Goal: Communication & Community: Answer question/provide support

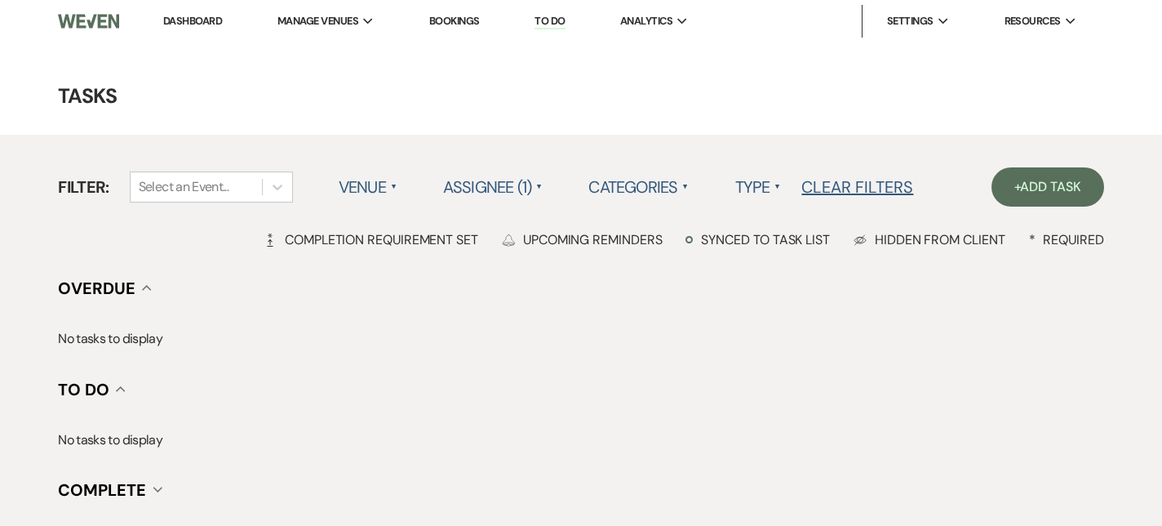
click at [199, 23] on link "Dashboard" at bounding box center [192, 21] width 59 height 14
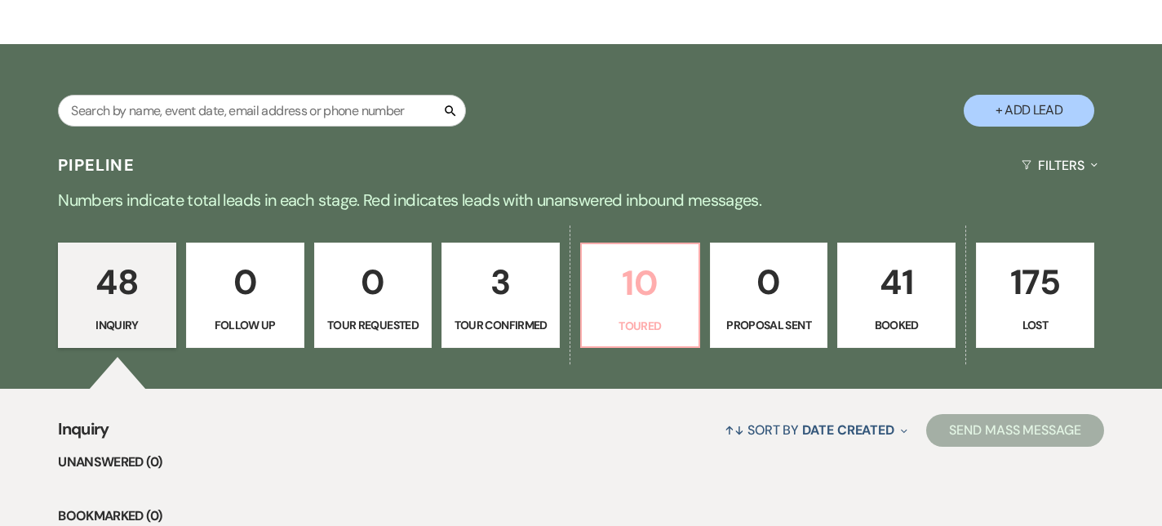
click at [641, 300] on p "10" at bounding box center [640, 282] width 97 height 55
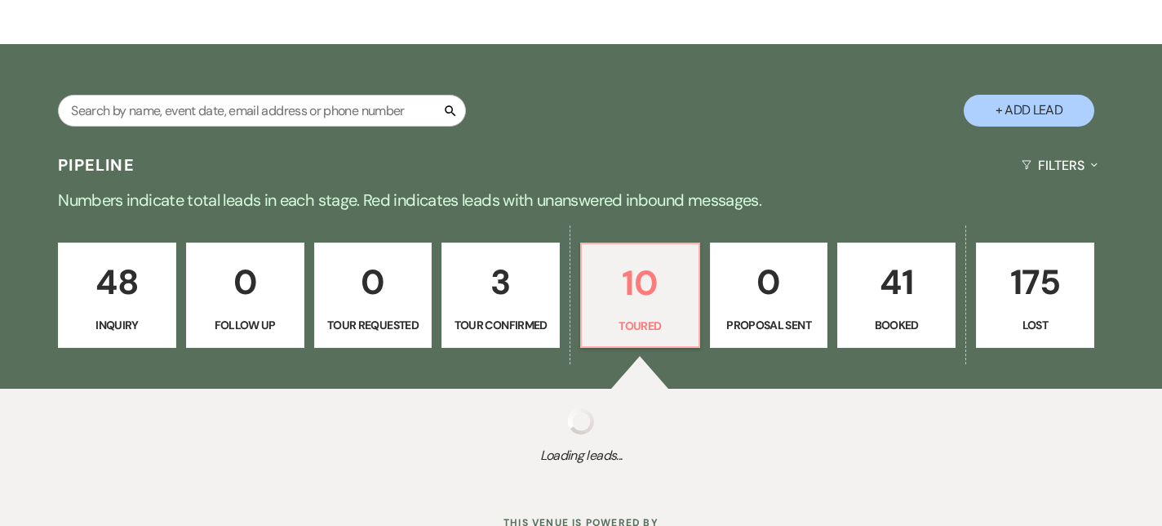
select select "5"
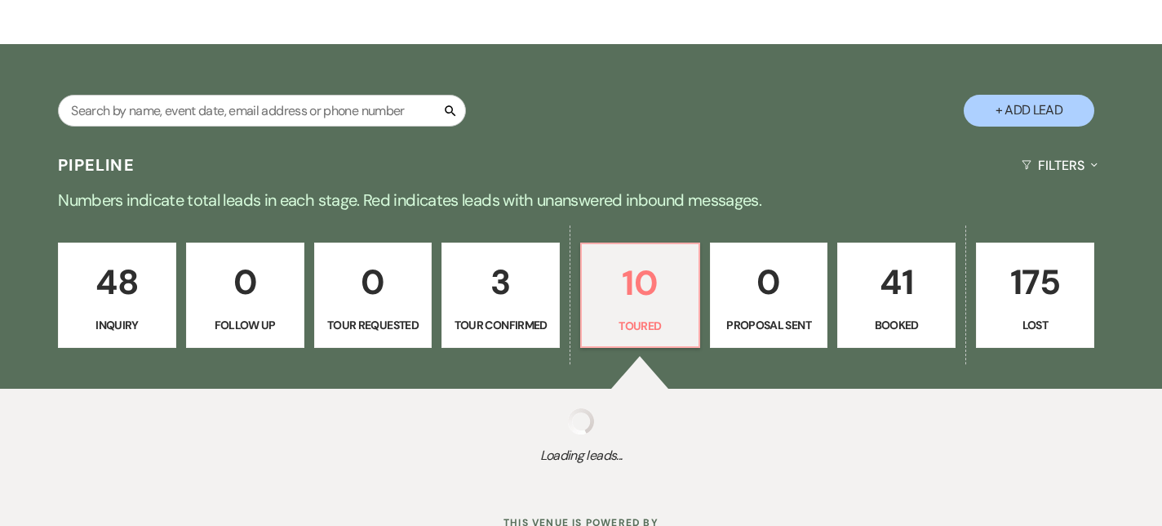
select select "5"
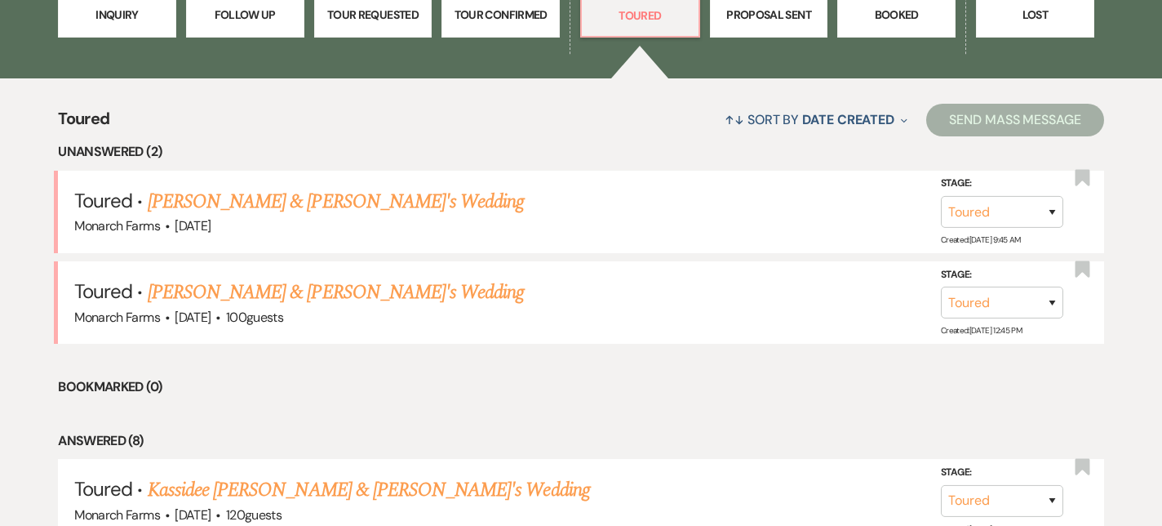
scroll to position [549, 0]
click at [335, 292] on link "[PERSON_NAME] & [PERSON_NAME]'s Wedding" at bounding box center [336, 292] width 377 height 29
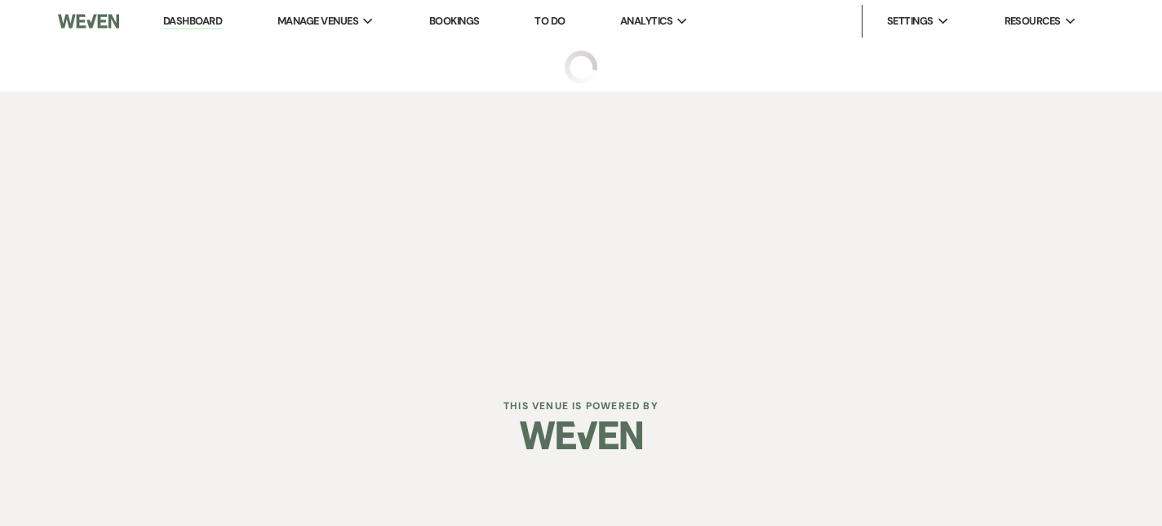
select select "5"
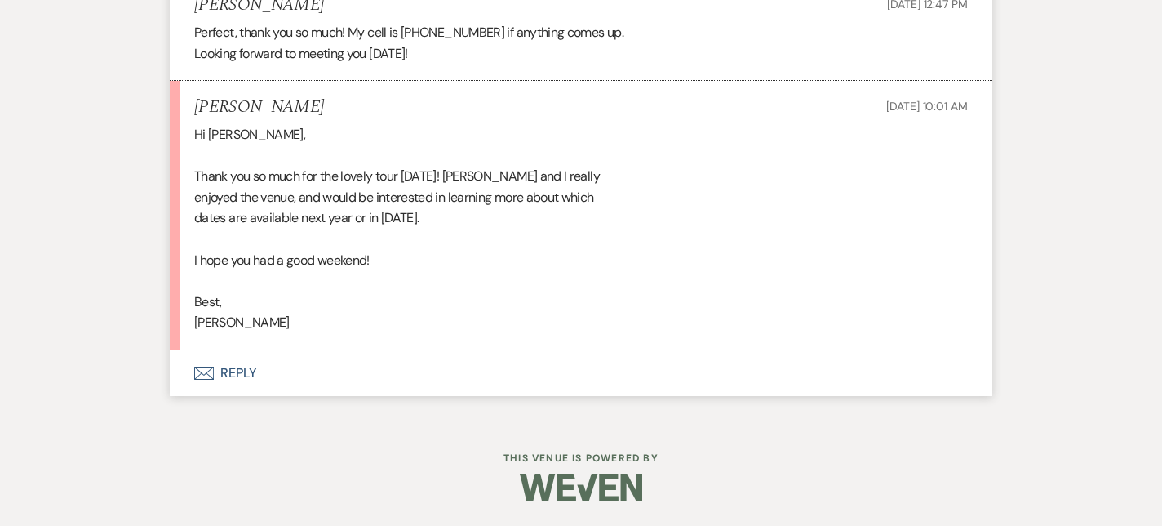
click at [272, 361] on button "Envelope Reply" at bounding box center [581, 373] width 823 height 46
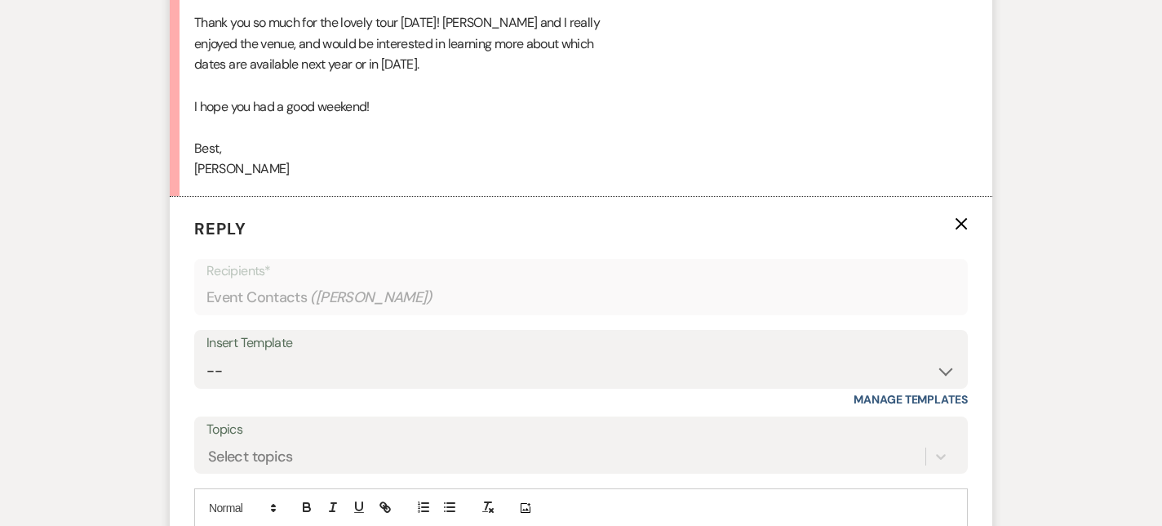
scroll to position [3875, 0]
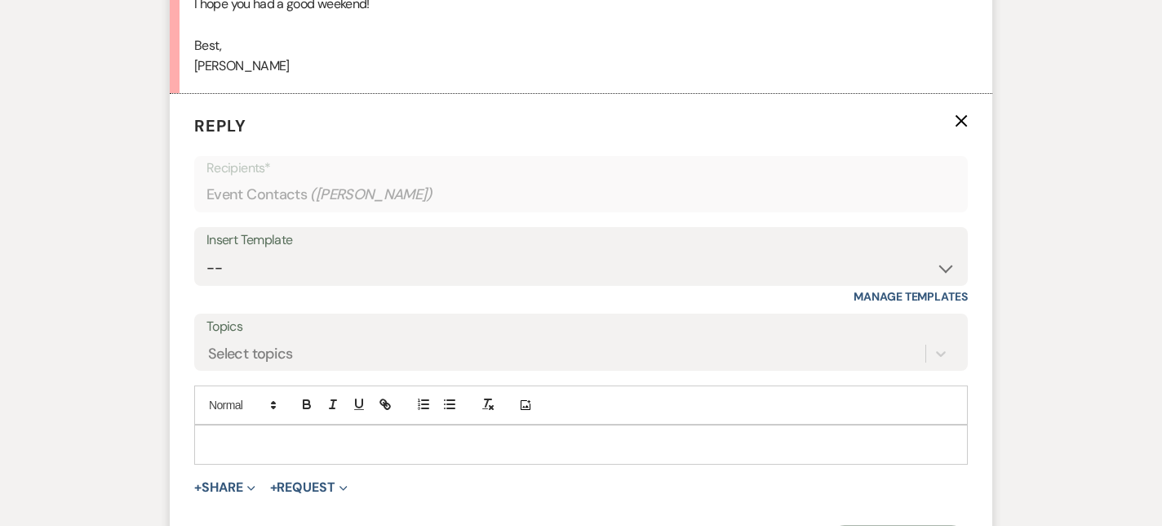
click at [245, 422] on div "Add Photo" at bounding box center [581, 404] width 774 height 39
click at [240, 452] on p at bounding box center [581, 444] width 748 height 18
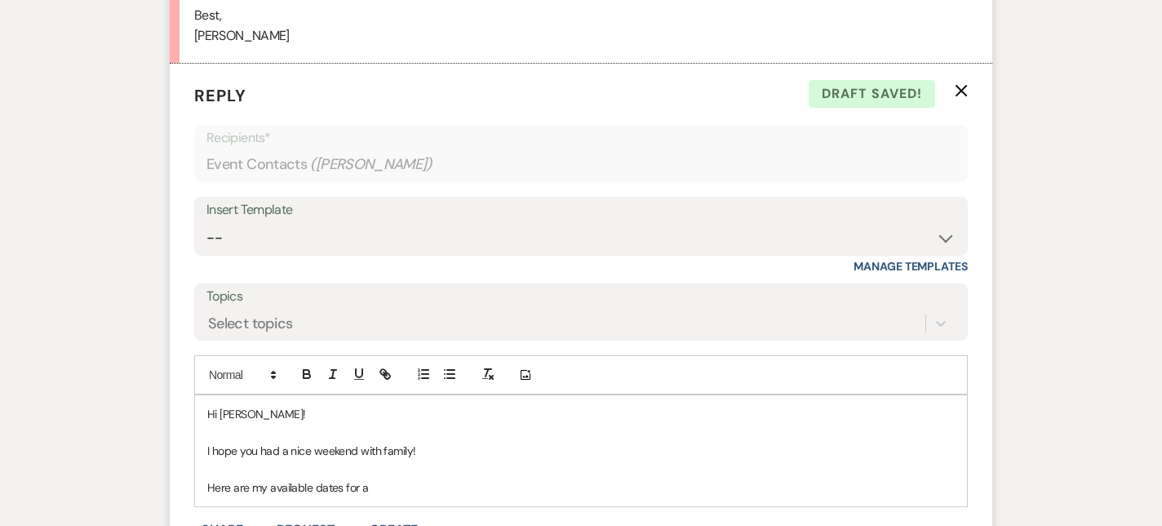
scroll to position [4148, 0]
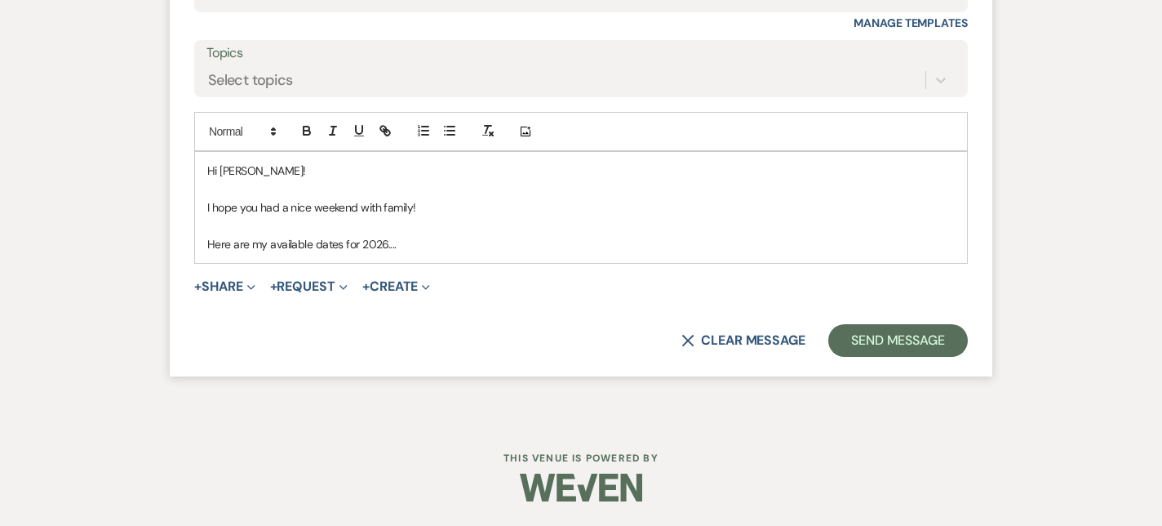
click at [210, 249] on p "Here are my available dates for 2026...." at bounding box center [581, 244] width 748 height 18
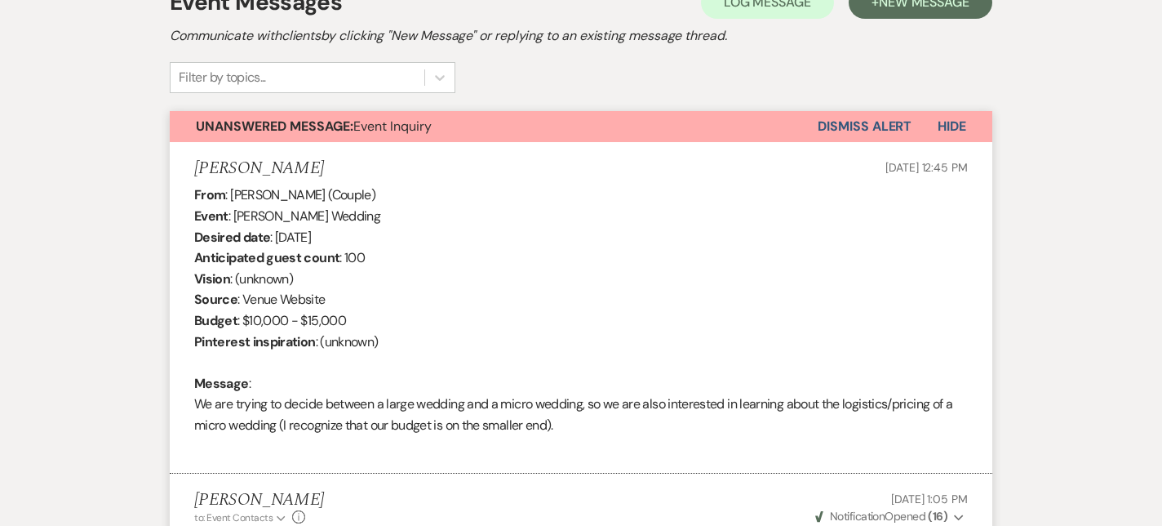
scroll to position [0, 0]
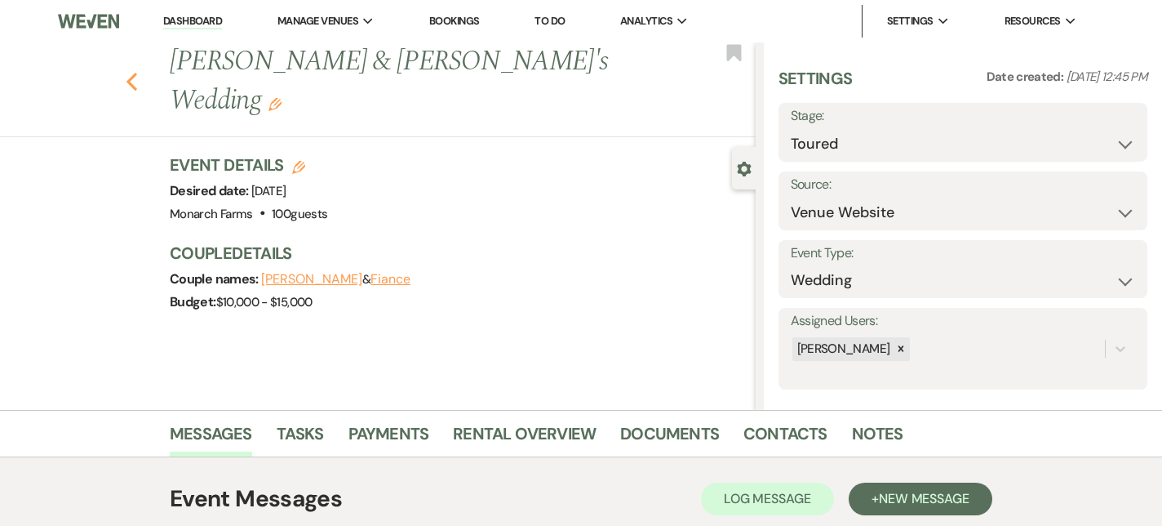
click at [130, 73] on use "button" at bounding box center [132, 82] width 11 height 18
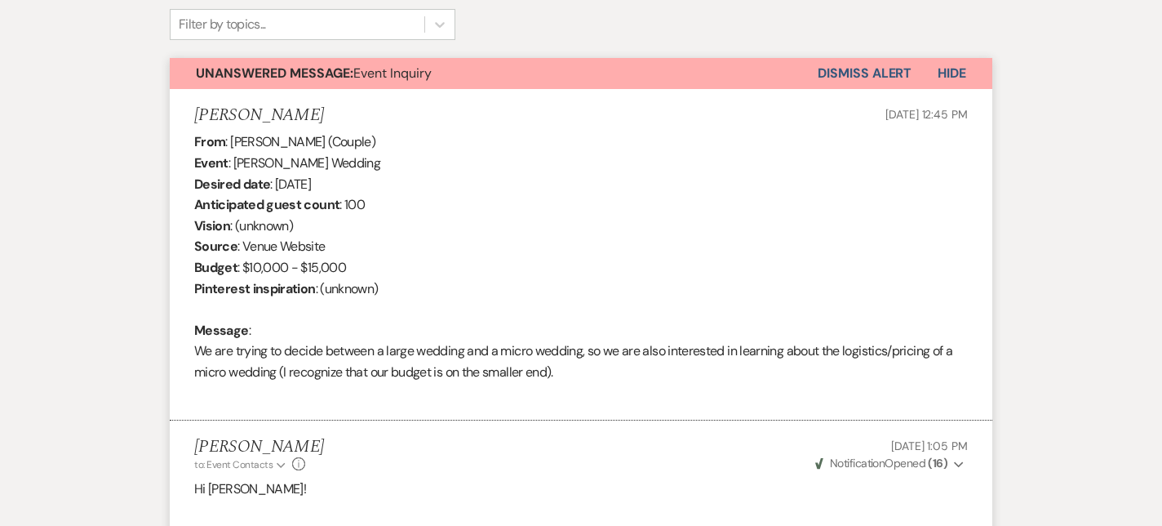
select select "5"
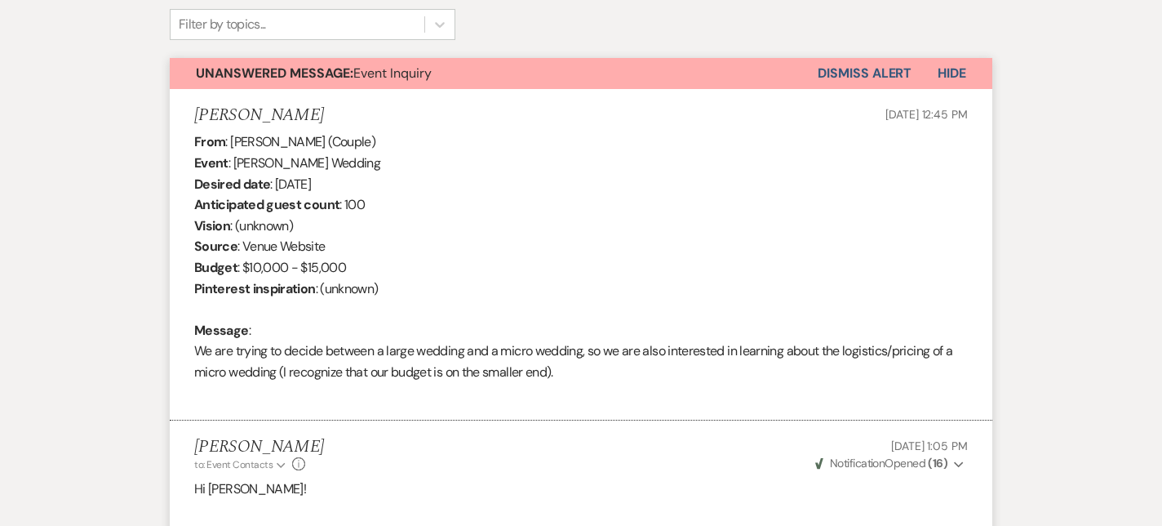
select select "5"
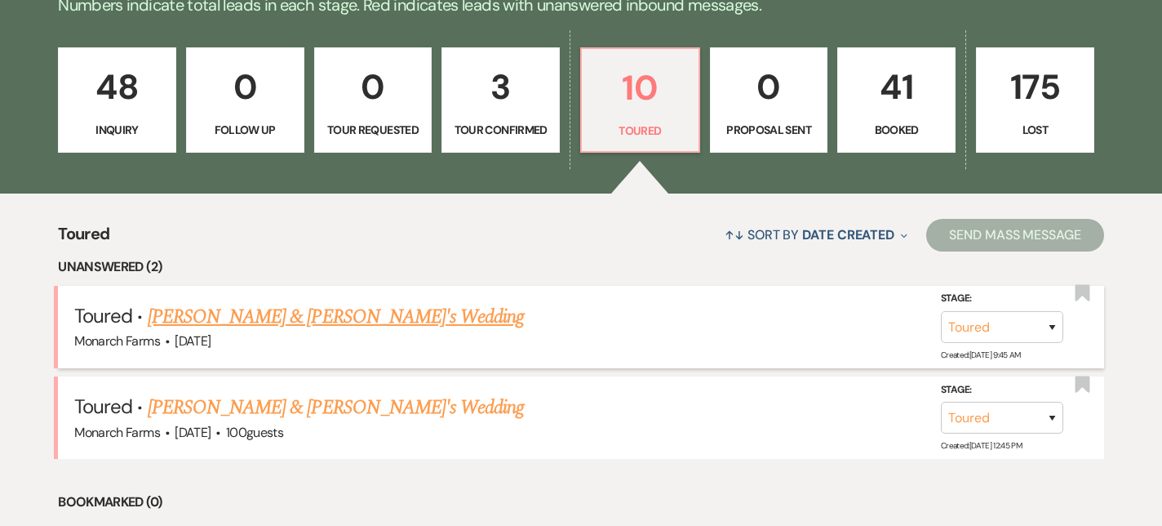
scroll to position [433, 0]
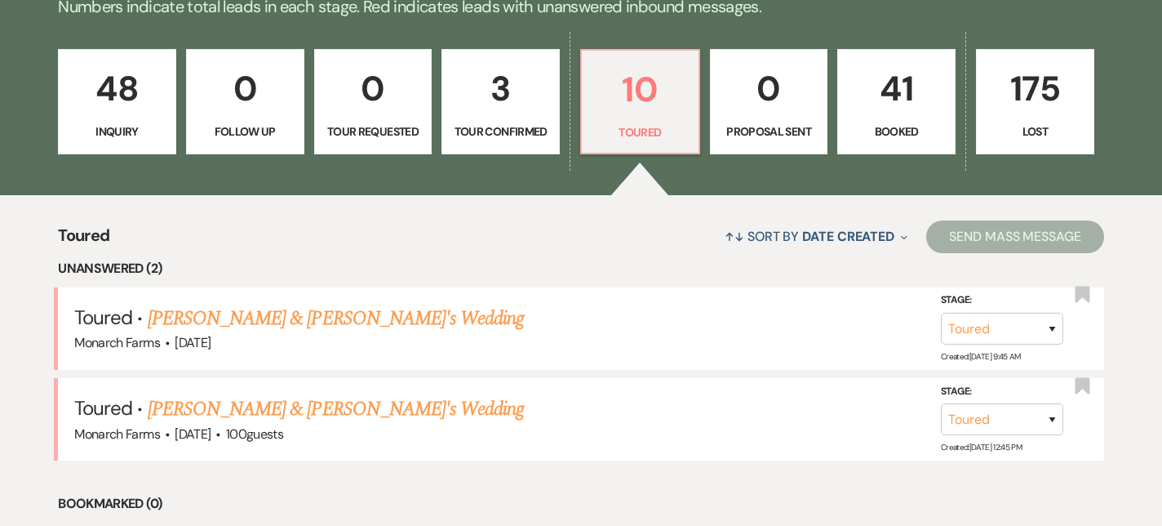
click at [509, 88] on p "3" at bounding box center [500, 88] width 97 height 55
select select "4"
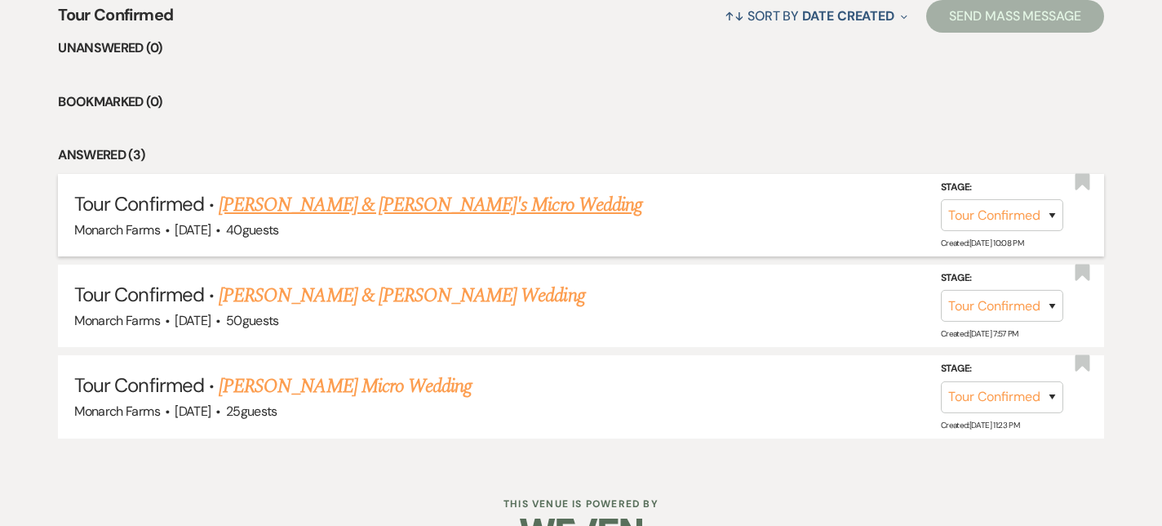
scroll to position [655, 0]
click at [1029, 218] on select "Inquiry Follow Up Tour Requested Tour Confirmed Toured Proposal Sent Booked Lost" at bounding box center [1002, 214] width 122 height 32
select select "5"
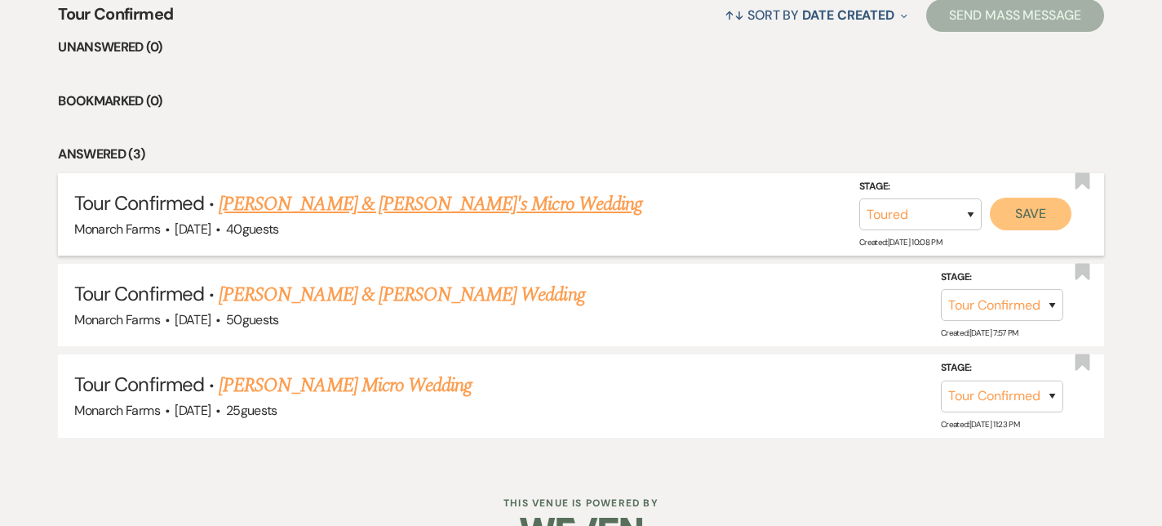
click at [1032, 214] on button "Save" at bounding box center [1031, 214] width 82 height 33
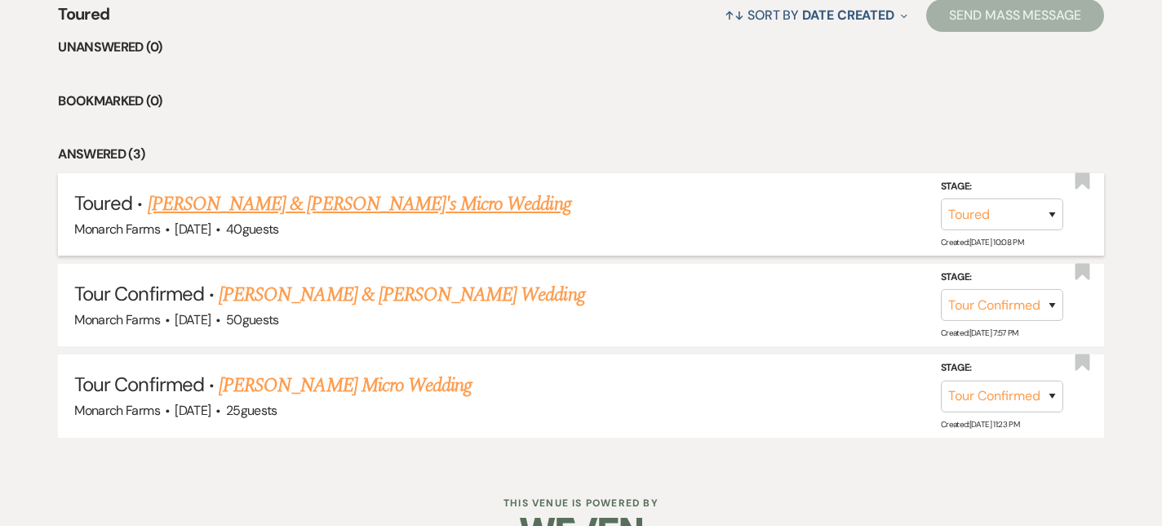
scroll to position [606, 0]
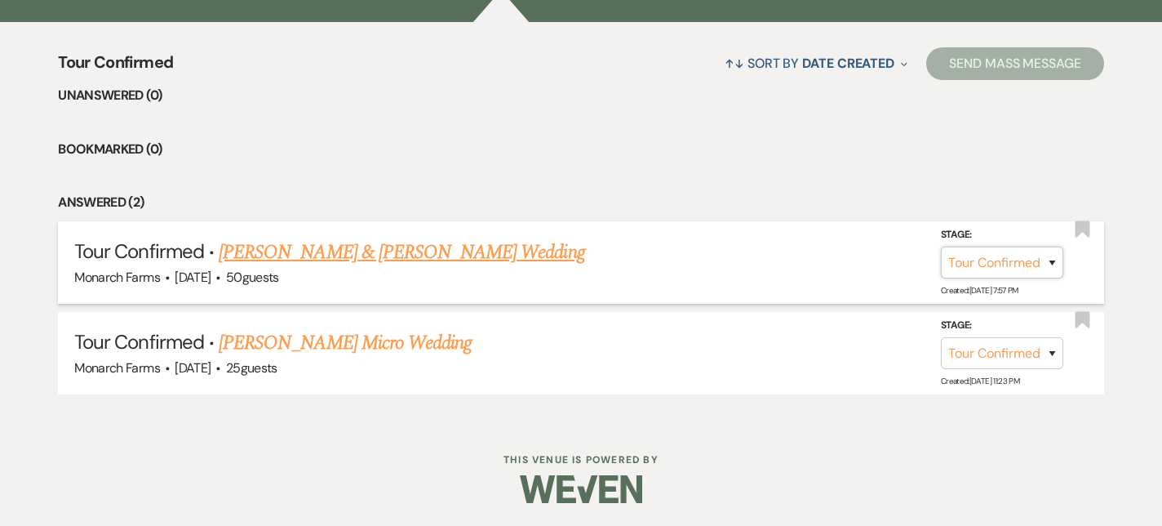
click at [1050, 269] on select "Inquiry Follow Up Tour Requested Tour Confirmed Toured Proposal Sent Booked Lost" at bounding box center [1002, 262] width 122 height 32
select select "5"
click at [1044, 261] on button "Save" at bounding box center [1031, 262] width 82 height 33
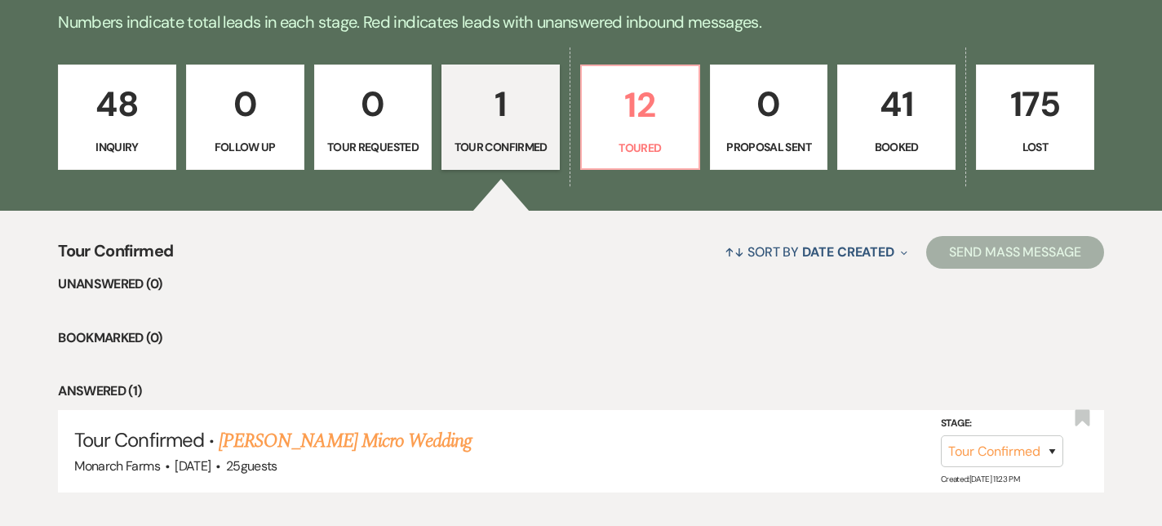
scroll to position [417, 0]
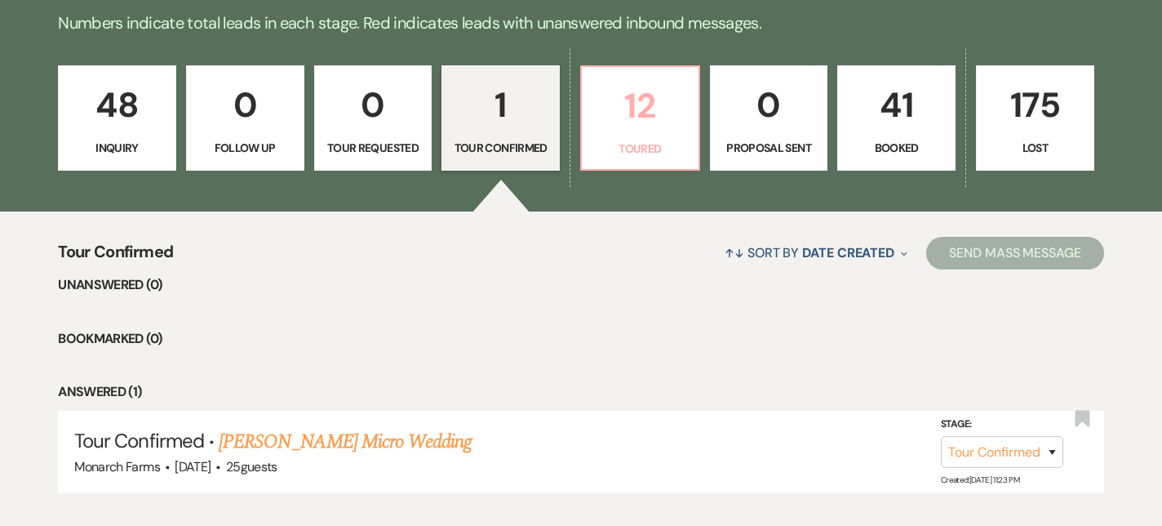
click at [646, 101] on p "12" at bounding box center [640, 105] width 97 height 55
select select "5"
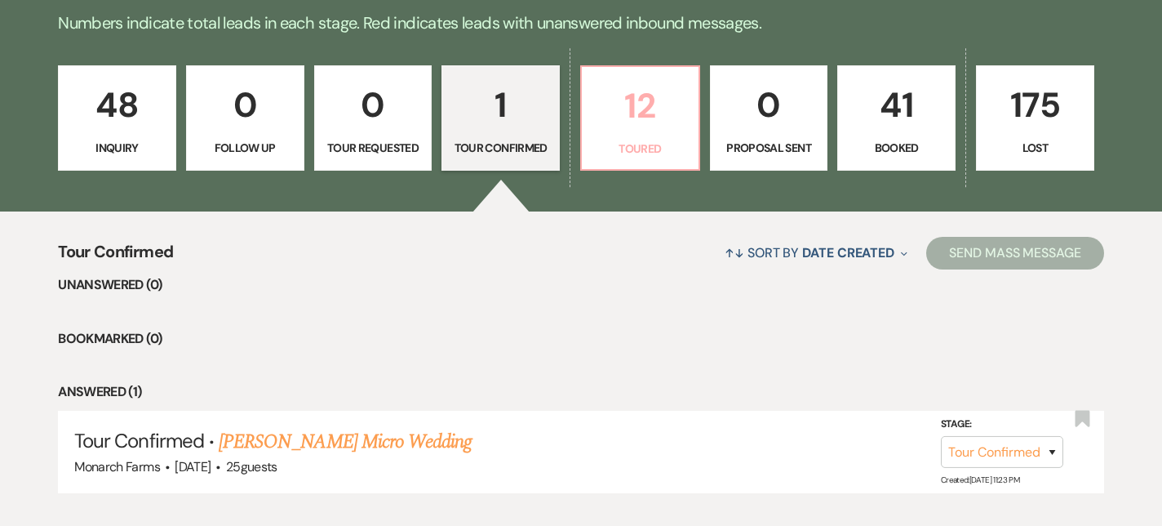
select select "5"
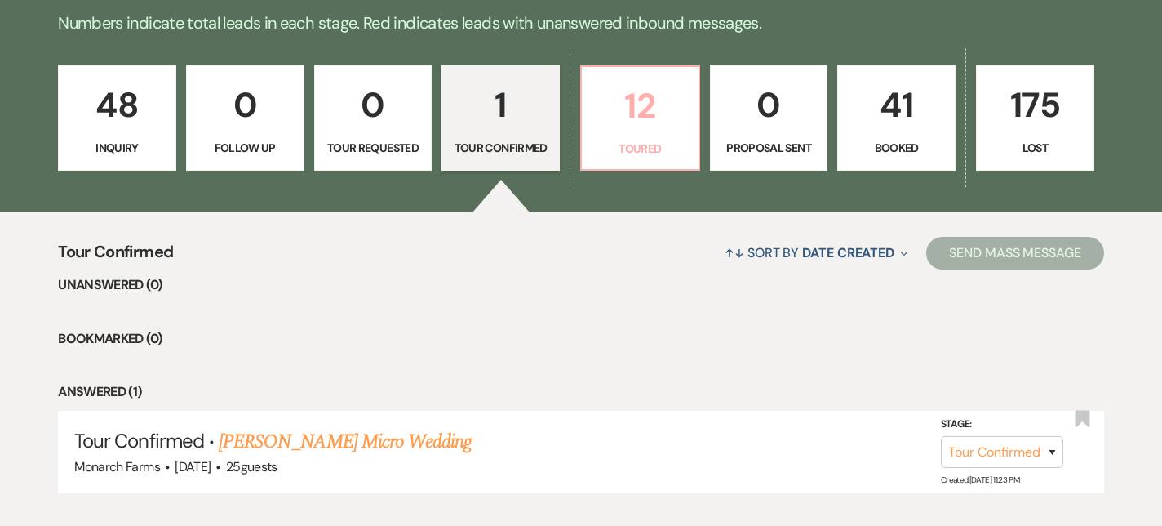
select select "5"
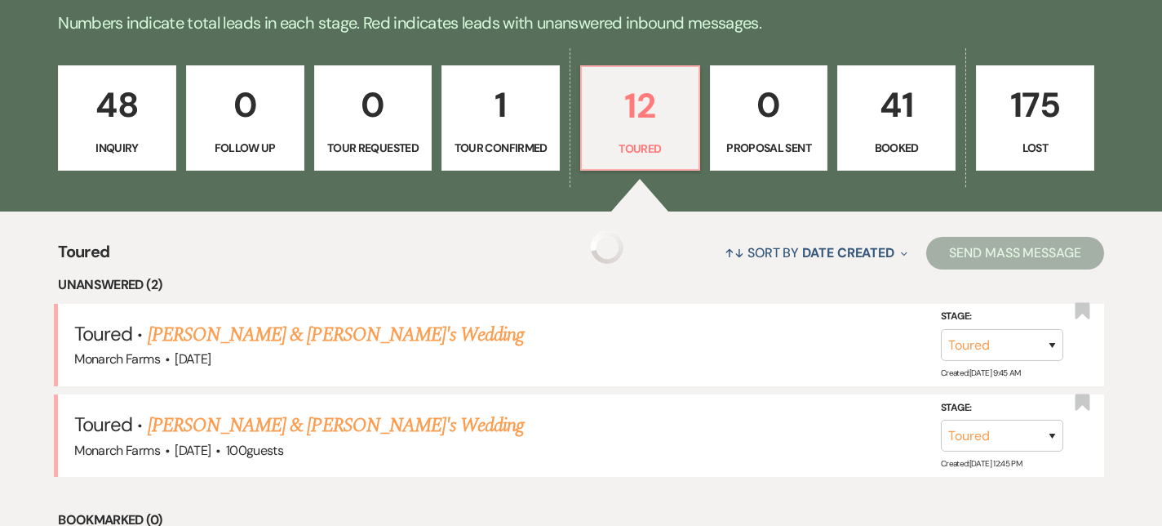
select select "5"
click at [261, 424] on link "[PERSON_NAME] & [PERSON_NAME]'s Wedding" at bounding box center [336, 425] width 377 height 29
select select "5"
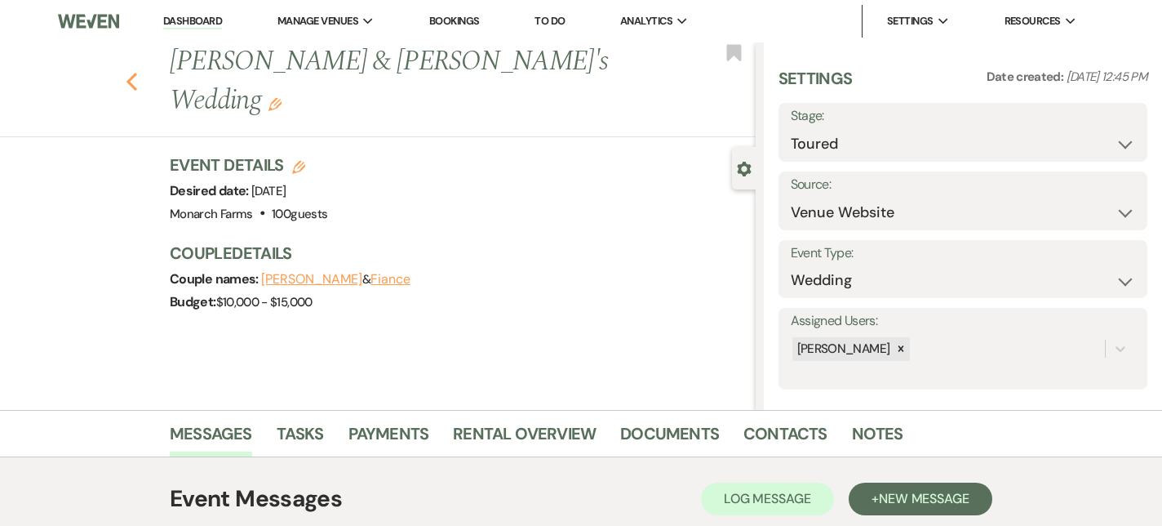
click at [132, 72] on icon "Previous" at bounding box center [132, 82] width 12 height 20
select select "5"
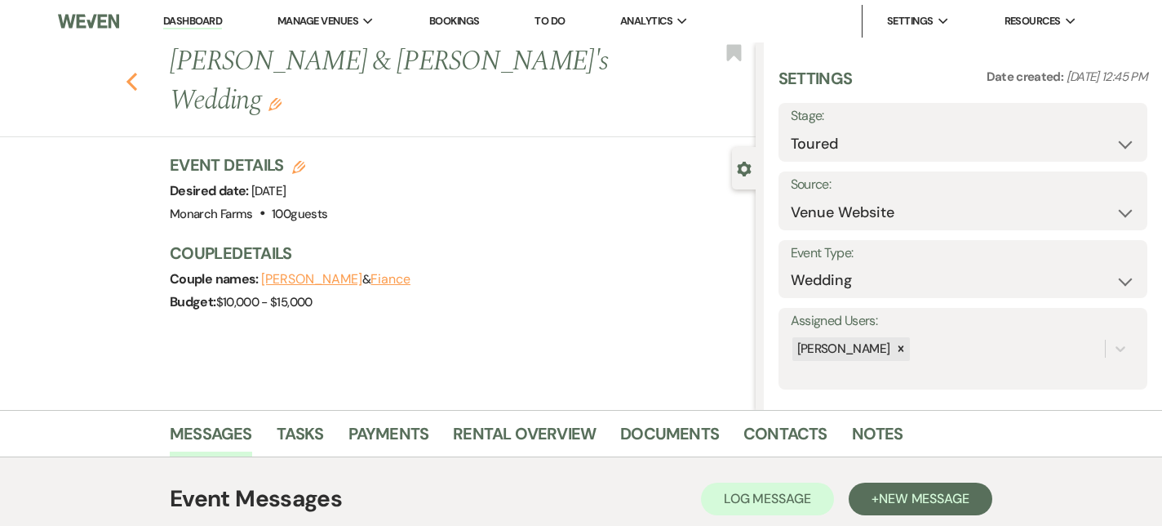
select select "5"
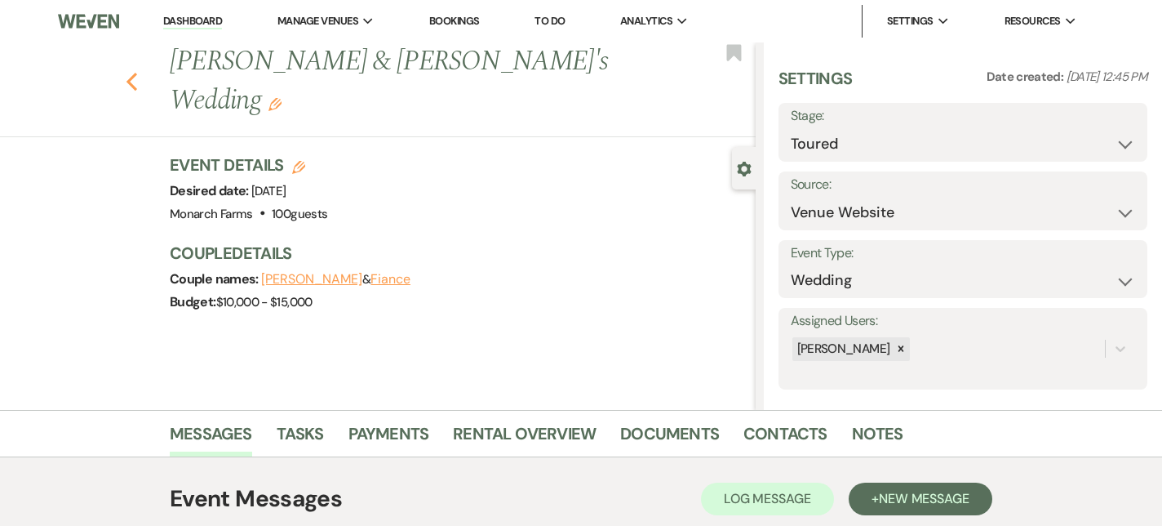
select select "5"
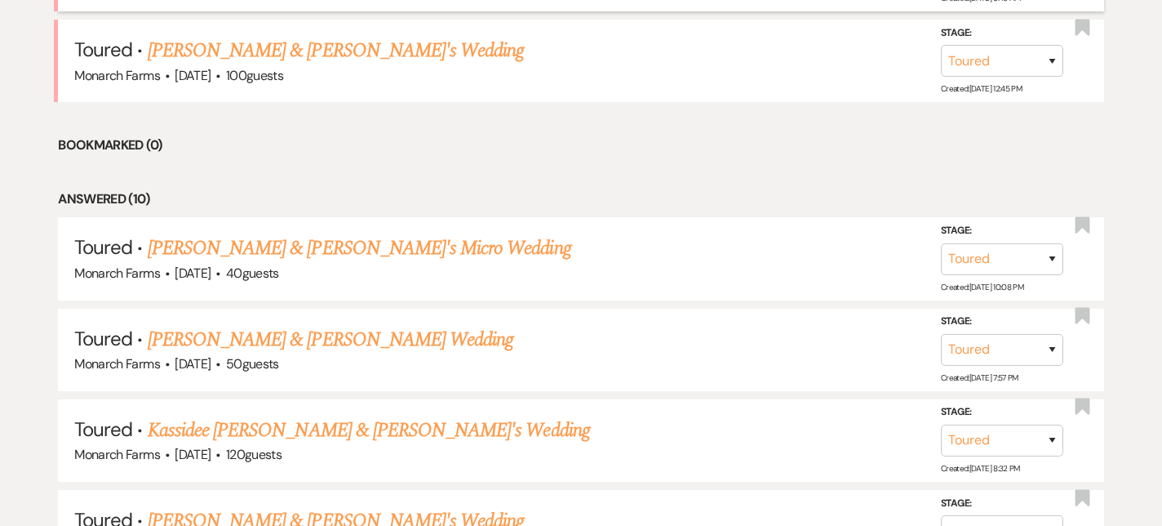
scroll to position [817, 0]
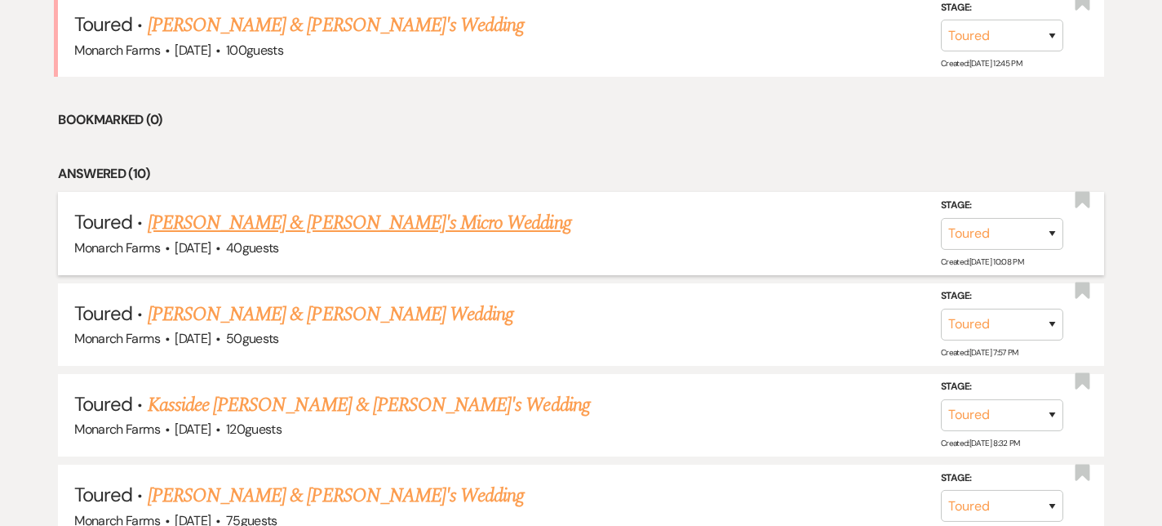
click at [294, 224] on link "[PERSON_NAME] & [PERSON_NAME]'s Micro Wedding" at bounding box center [360, 222] width 424 height 29
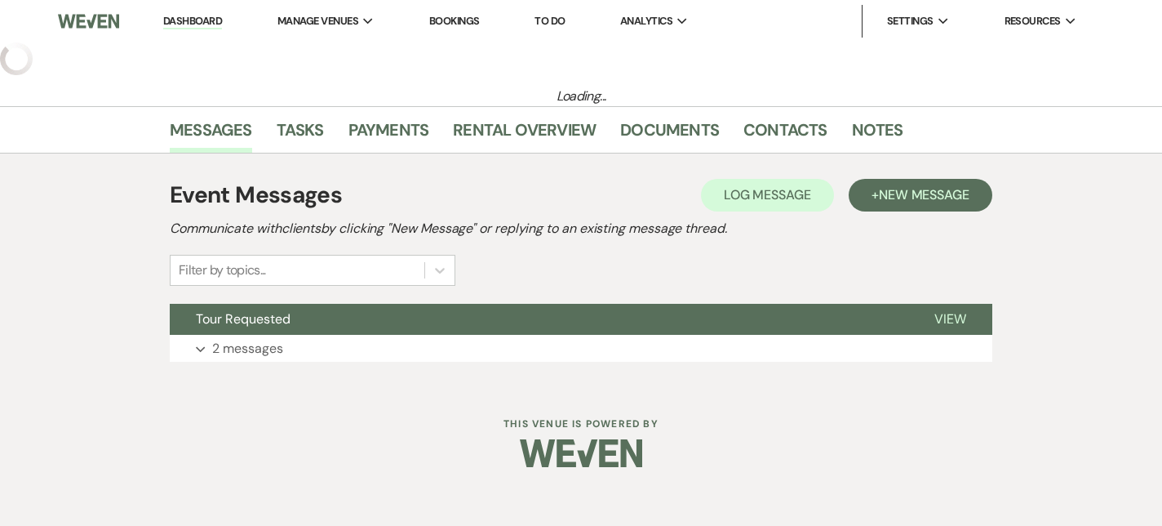
select select "5"
select select "16"
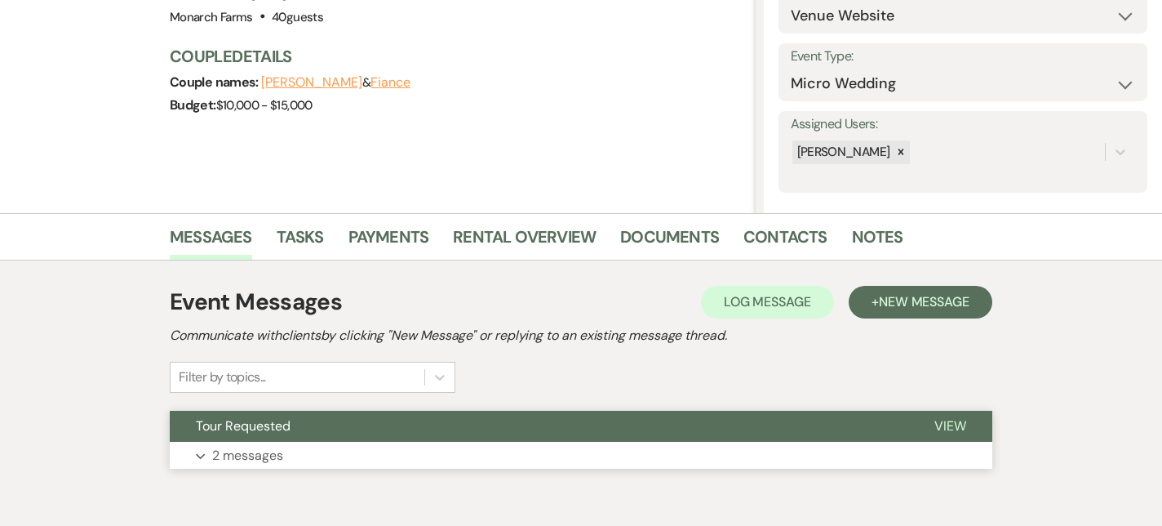
click at [237, 453] on p "2 messages" at bounding box center [247, 455] width 71 height 21
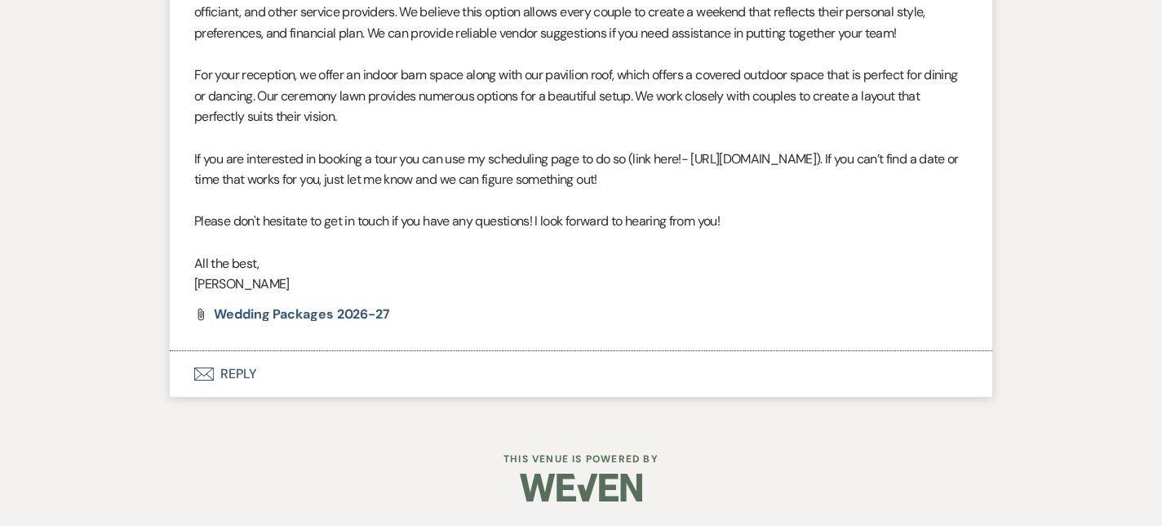
click at [257, 375] on button "Envelope Reply" at bounding box center [581, 374] width 823 height 46
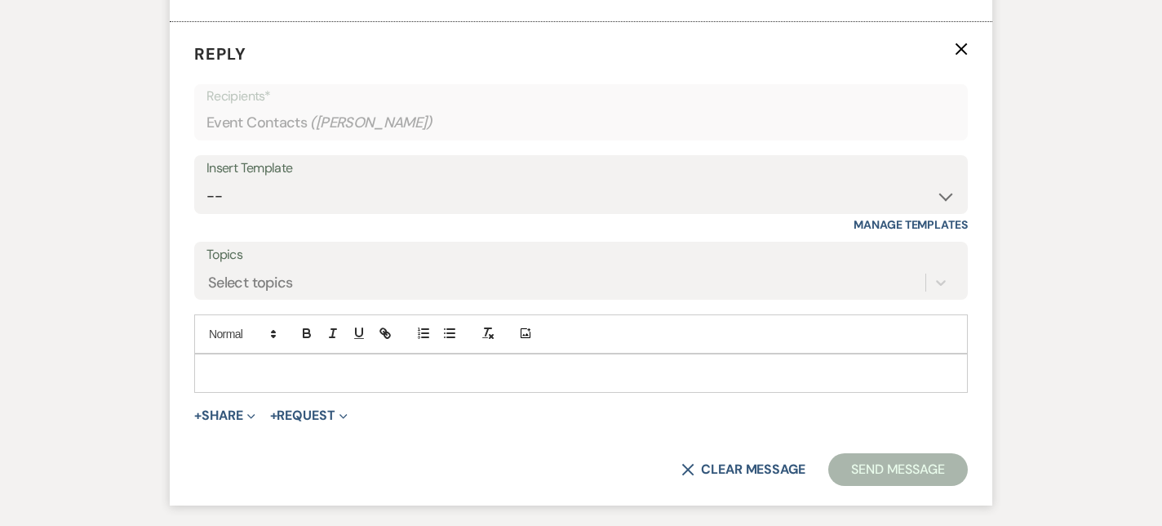
scroll to position [1480, 0]
click at [235, 366] on p at bounding box center [581, 372] width 748 height 18
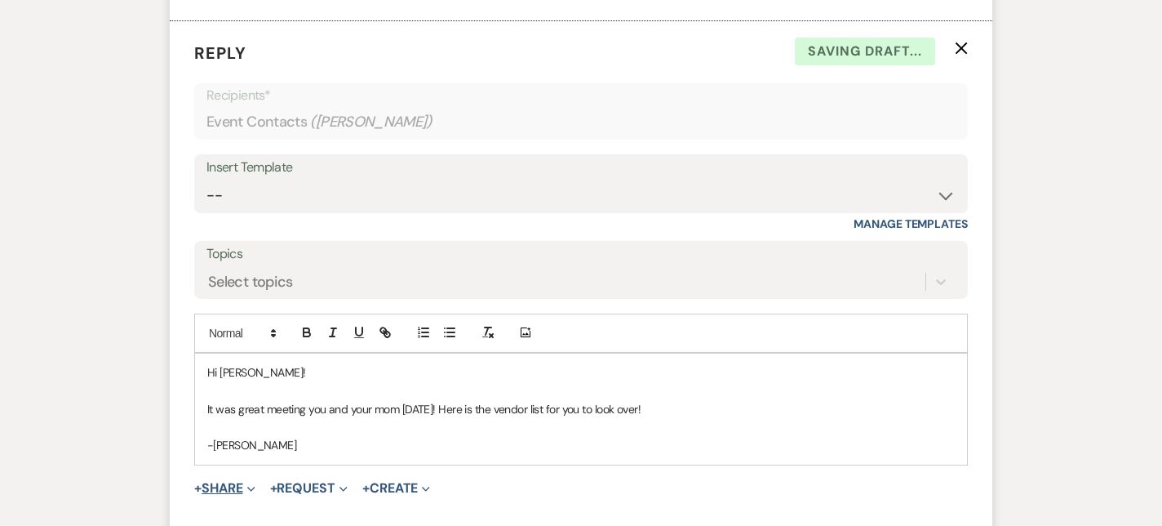
click at [246, 490] on span "Expand" at bounding box center [249, 487] width 12 height 17
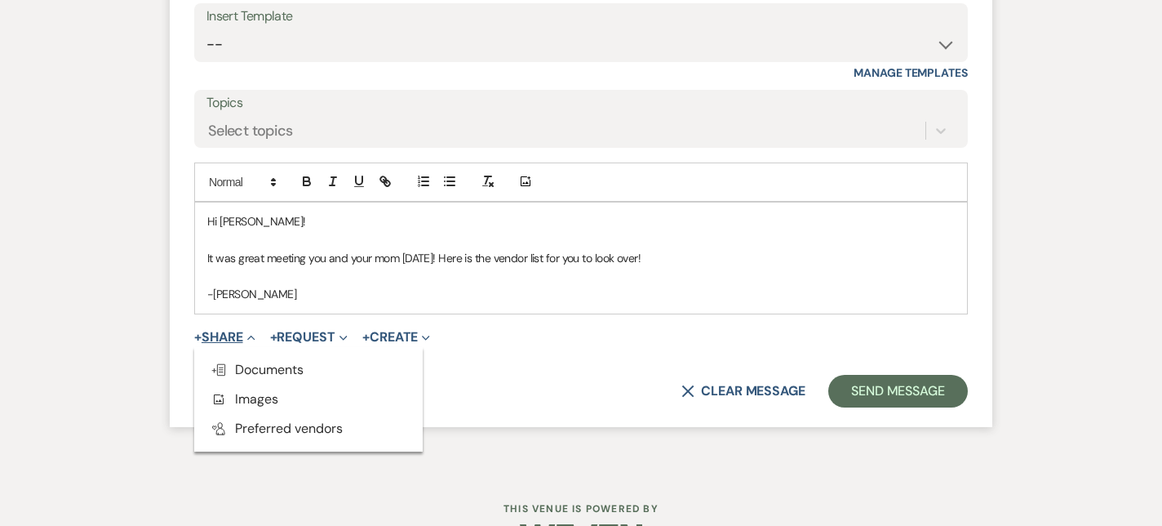
scroll to position [1637, 0]
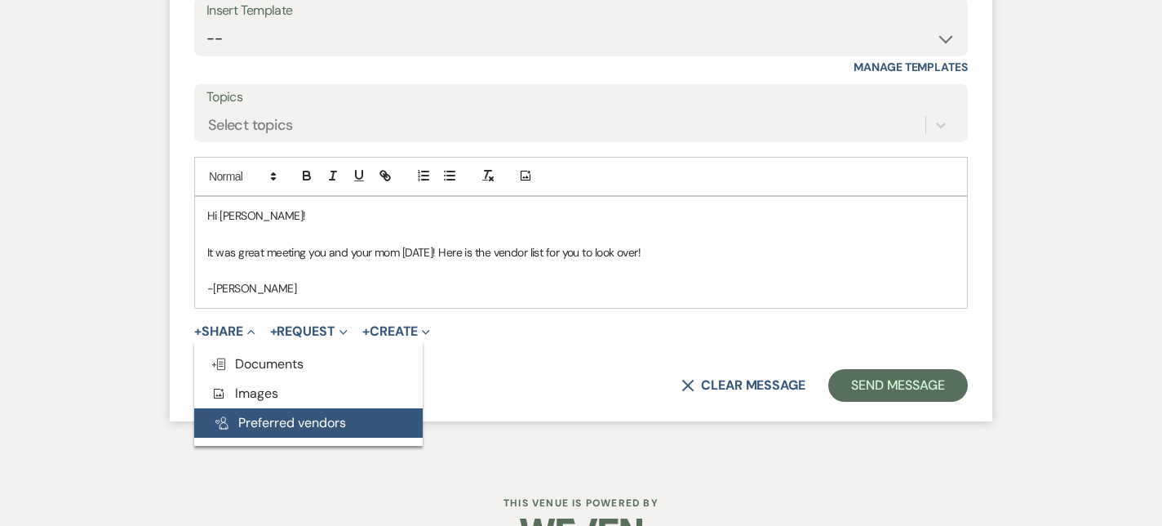
click at [266, 425] on button "Pref Vendors Preferred vendors" at bounding box center [308, 422] width 229 height 29
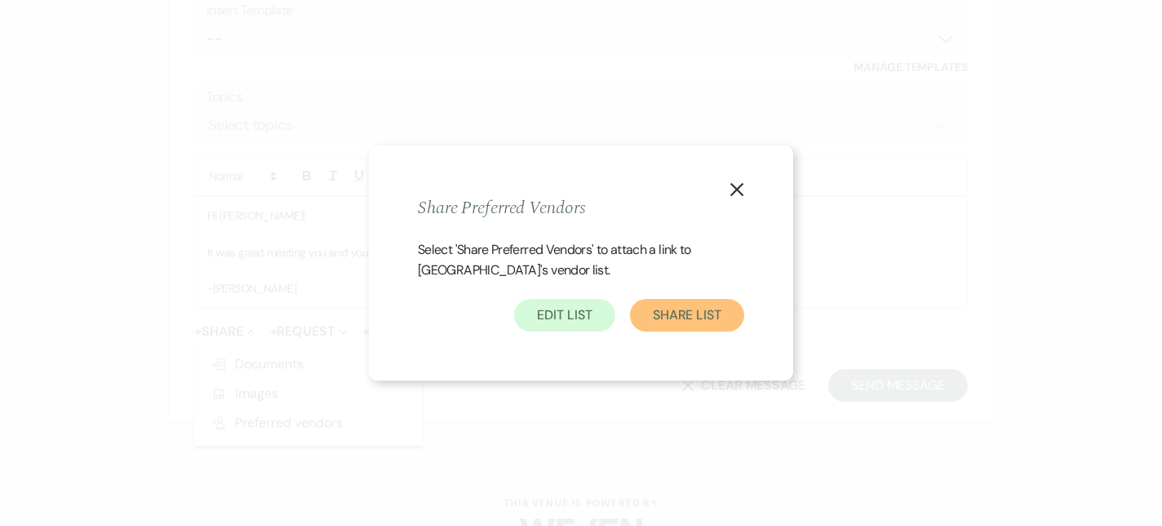
click at [646, 327] on button "Share List" at bounding box center [687, 315] width 114 height 33
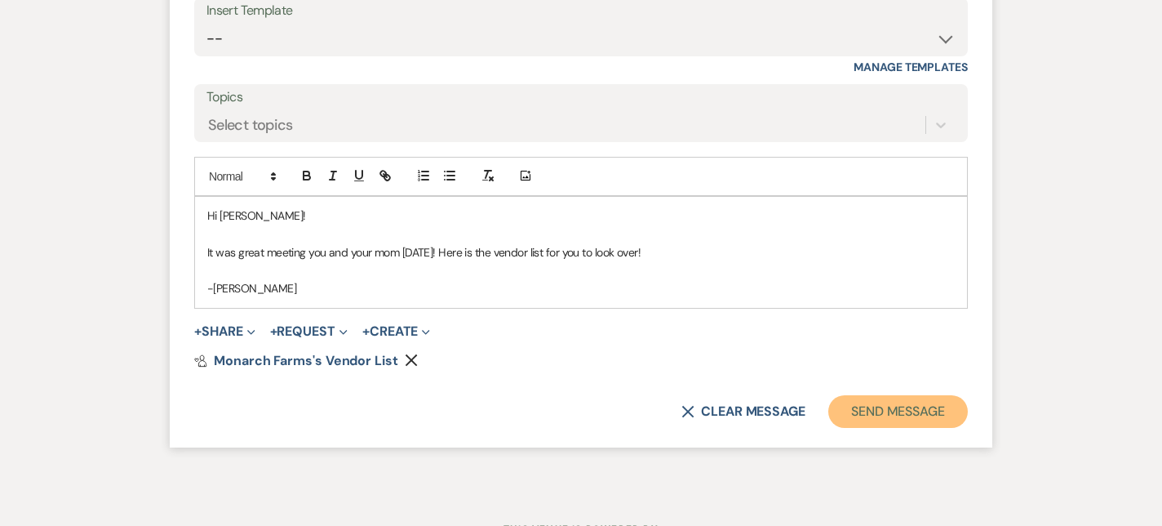
click at [892, 407] on button "Send Message" at bounding box center [898, 411] width 140 height 33
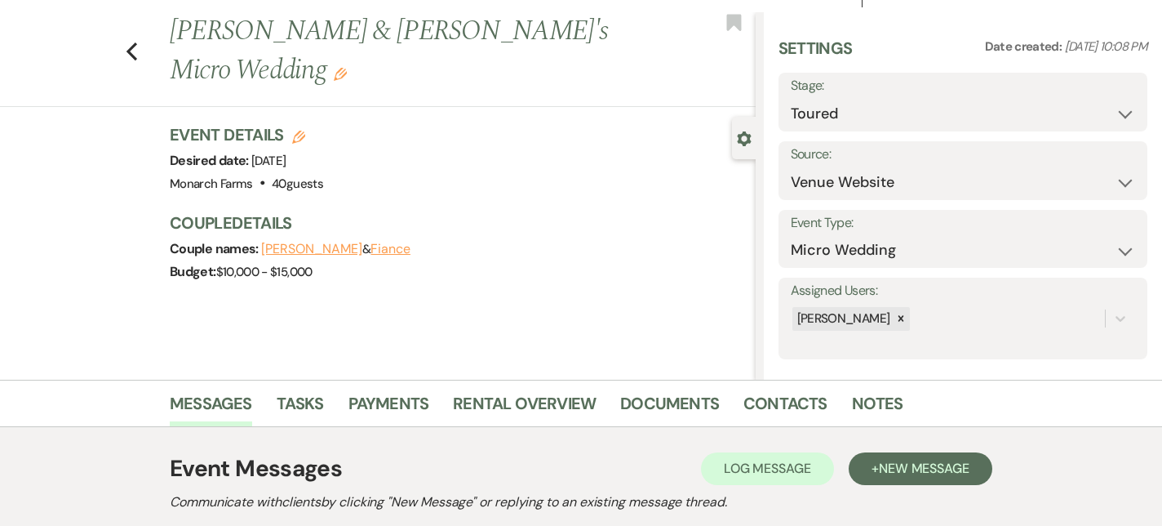
scroll to position [0, 0]
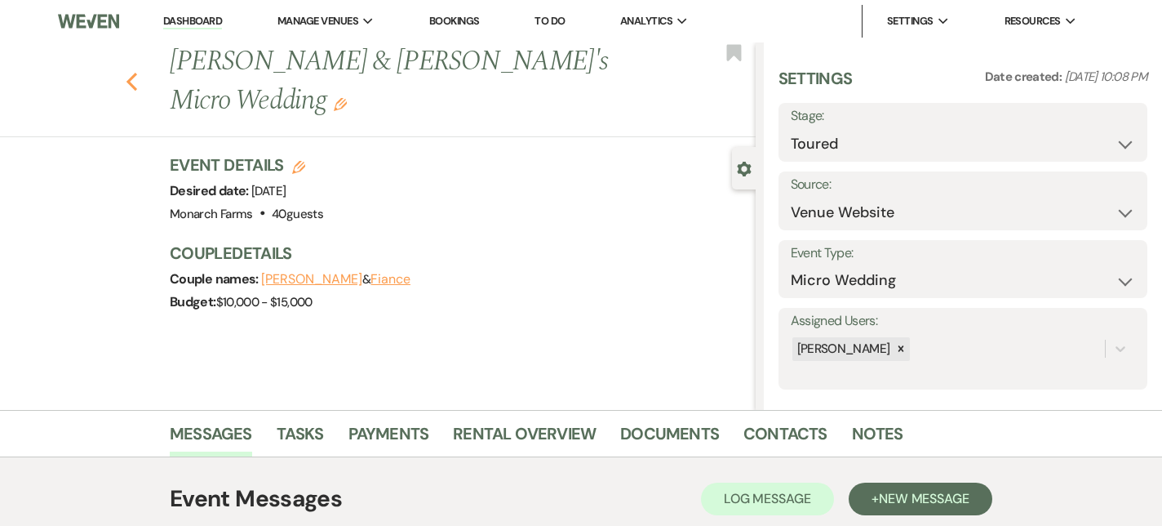
click at [127, 70] on button "Previous" at bounding box center [132, 80] width 12 height 23
select select "5"
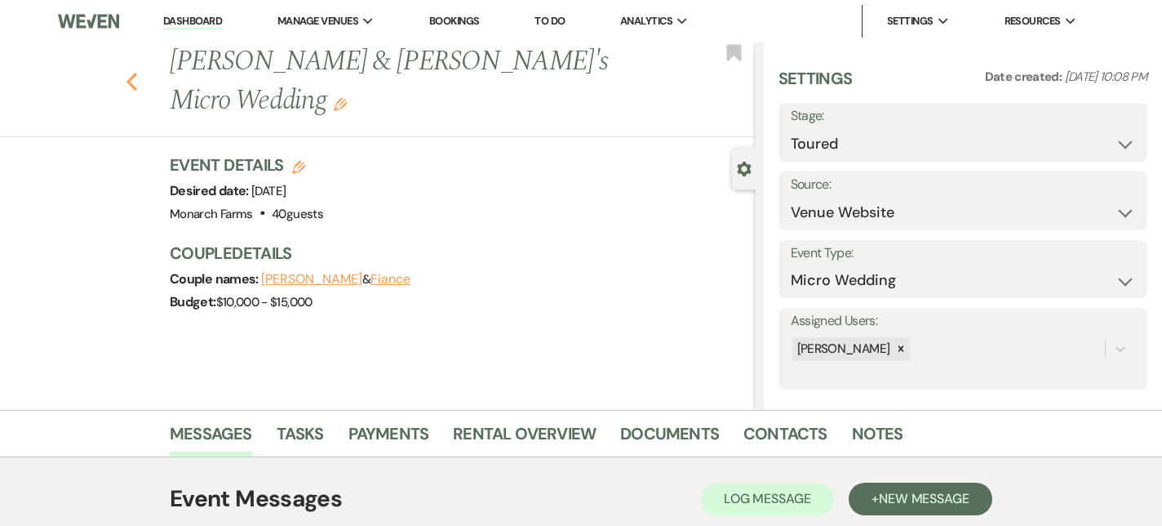
select select "5"
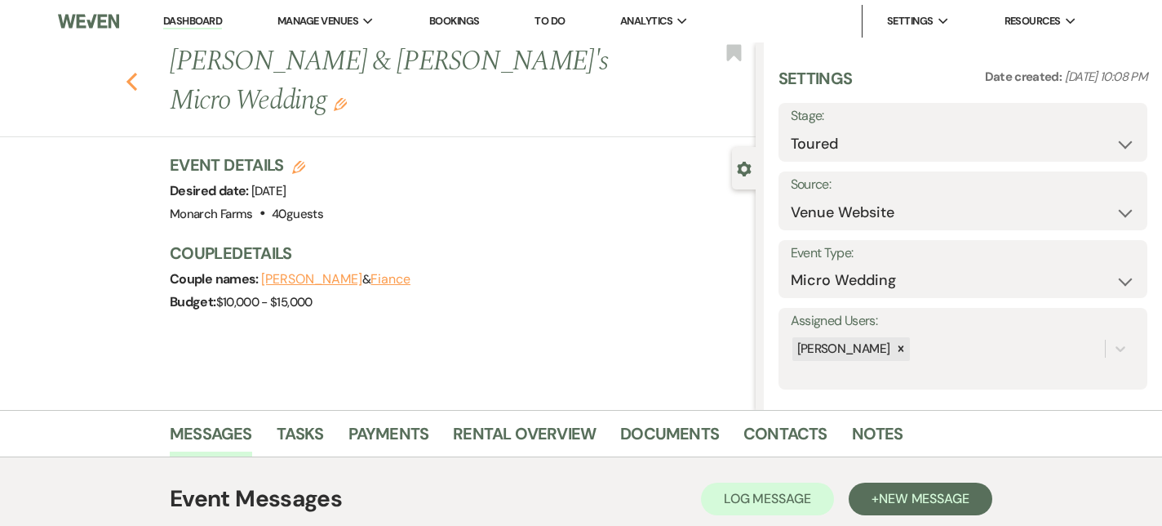
select select "5"
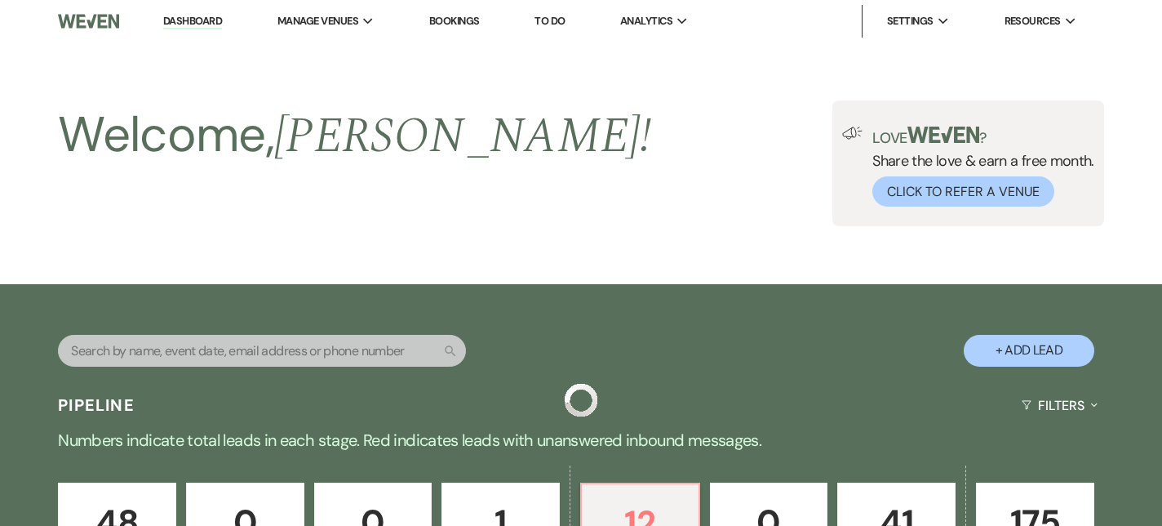
scroll to position [817, 0]
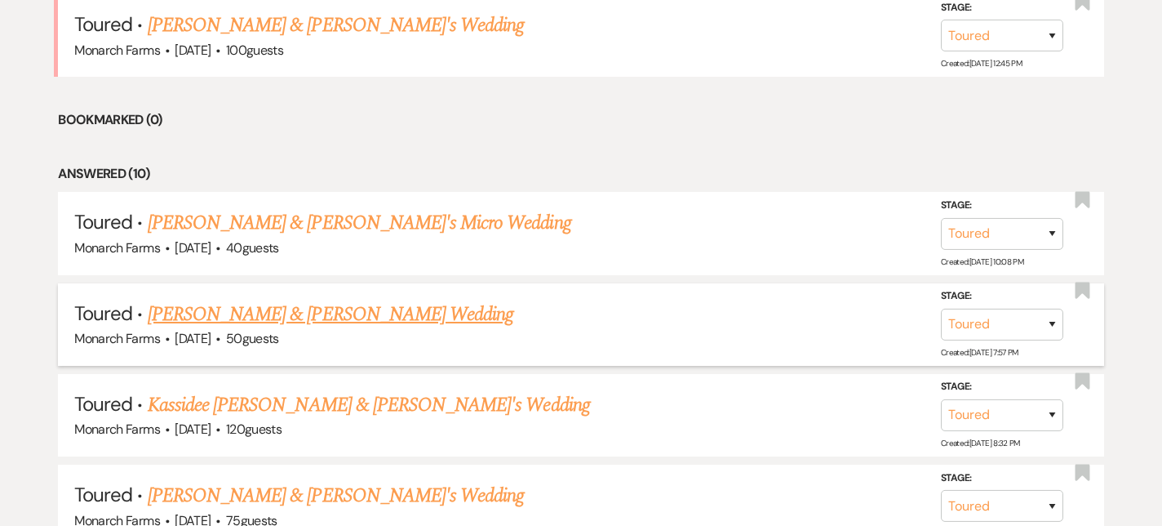
click at [220, 313] on link "[PERSON_NAME] & [PERSON_NAME] Wedding" at bounding box center [331, 314] width 366 height 29
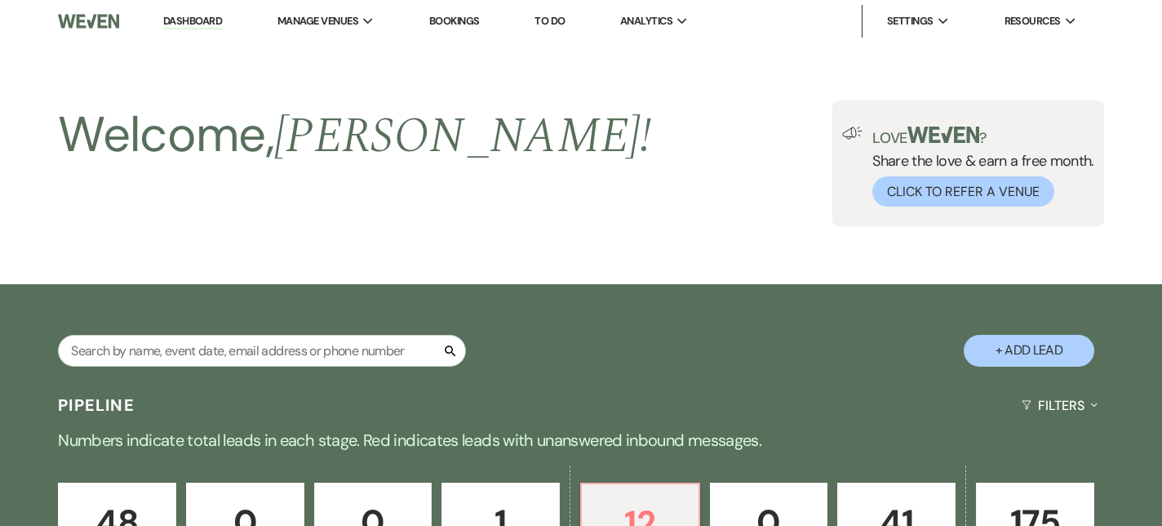
select select "5"
select select "1"
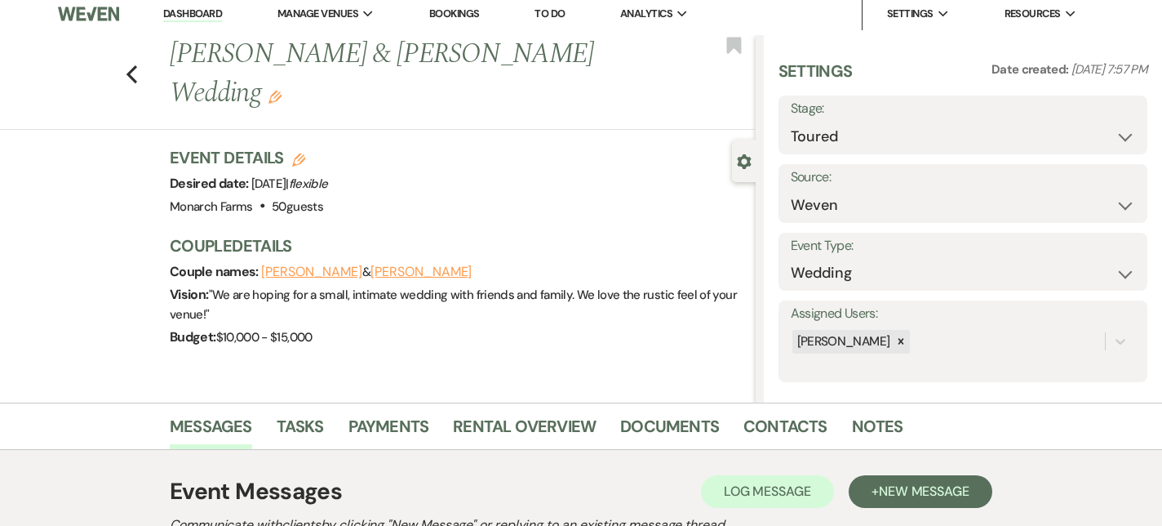
scroll to position [269, 0]
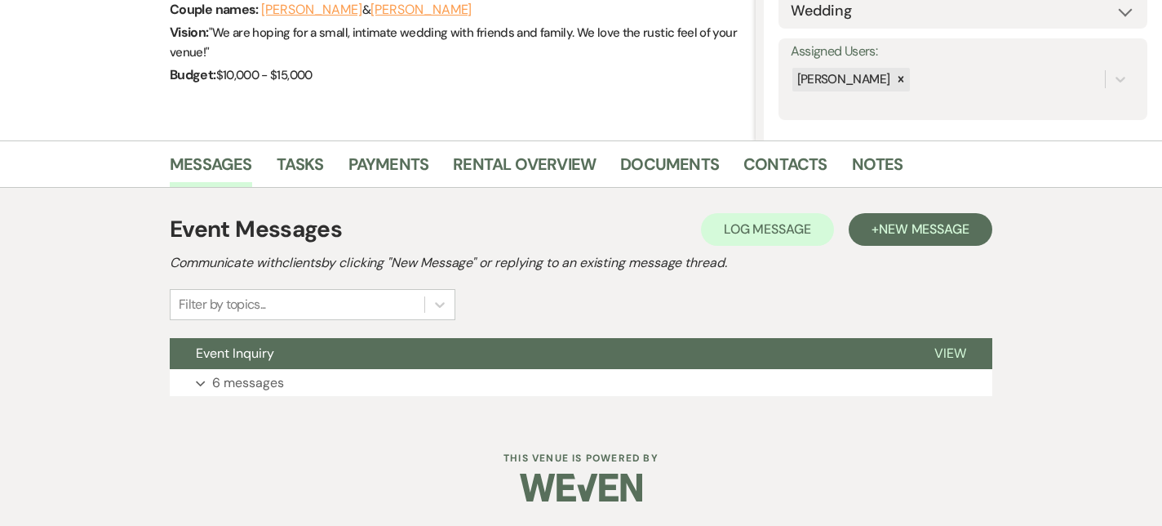
click at [231, 396] on div "Event Messages Log Log Message + New Message Communicate with clients by clicki…" at bounding box center [581, 304] width 823 height 200
click at [231, 380] on p "6 messages" at bounding box center [248, 382] width 72 height 21
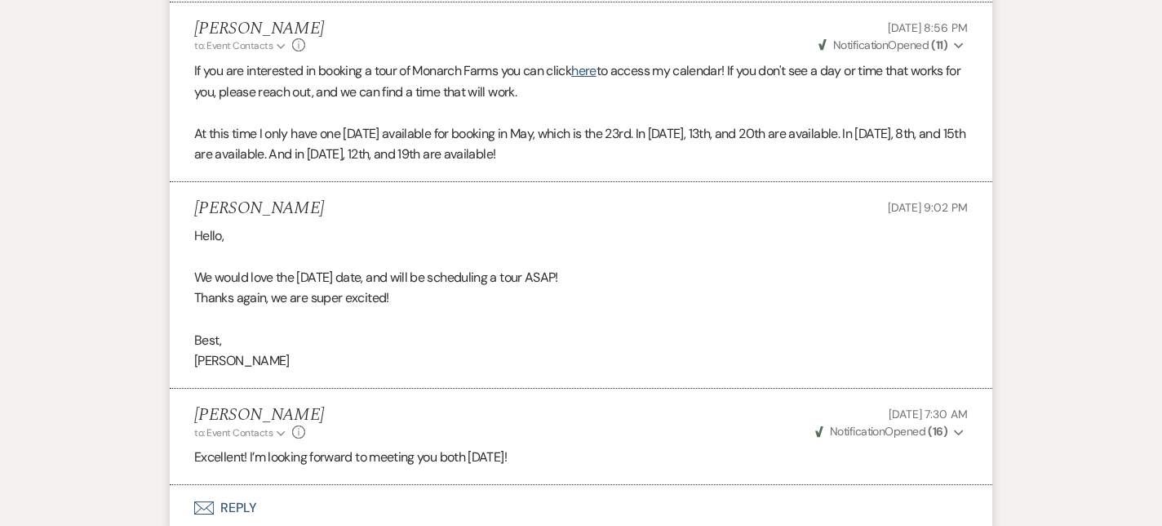
scroll to position [1974, 0]
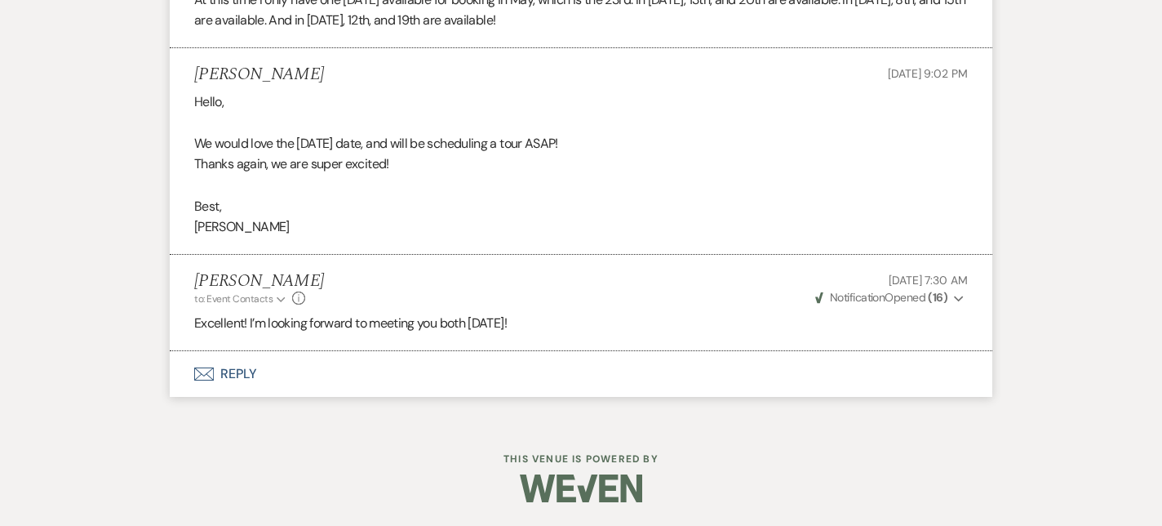
click at [224, 385] on button "Envelope Reply" at bounding box center [581, 374] width 823 height 46
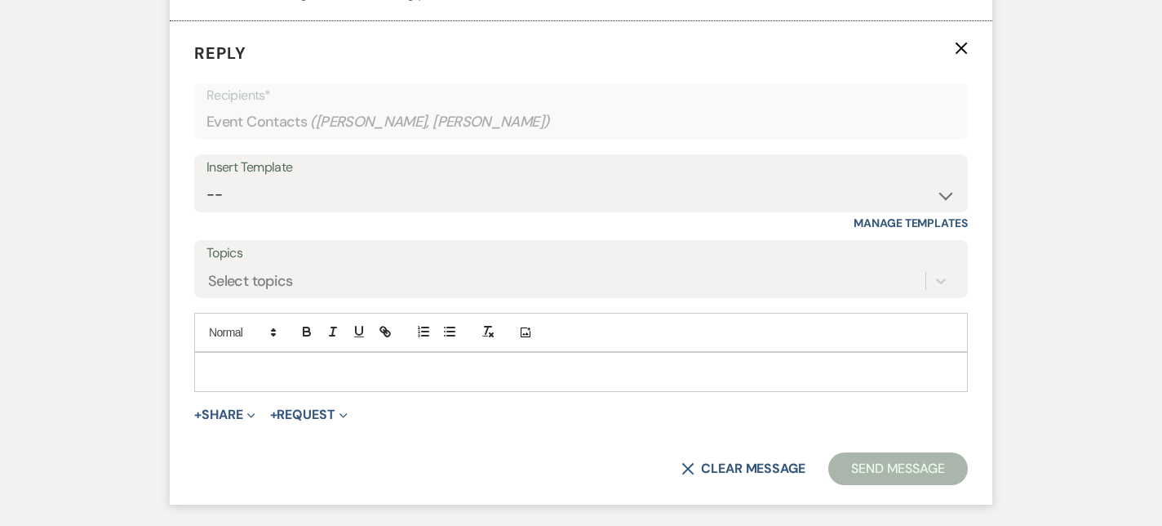
scroll to position [2327, 0]
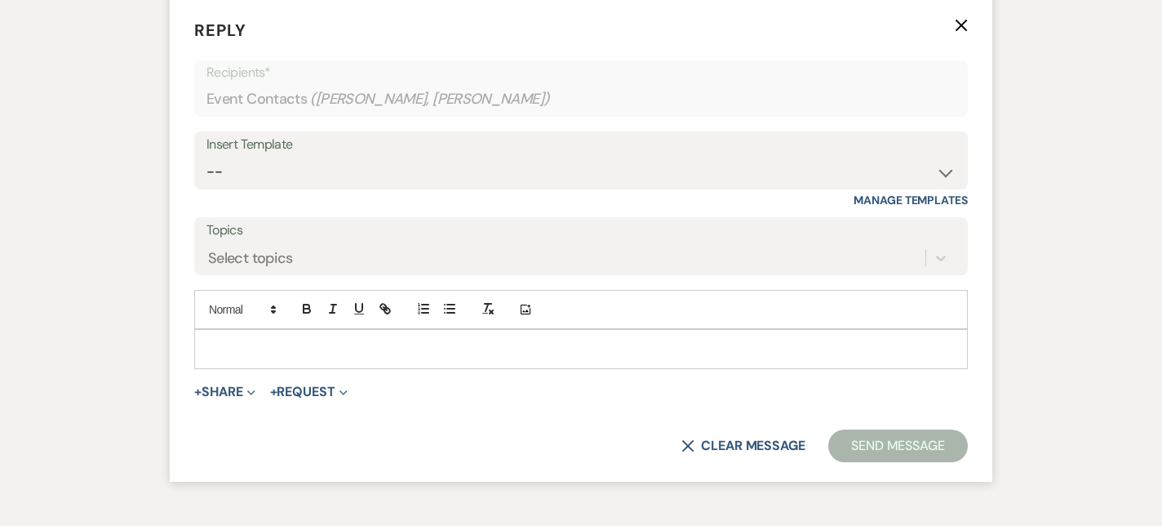
click at [252, 362] on div at bounding box center [581, 349] width 772 height 38
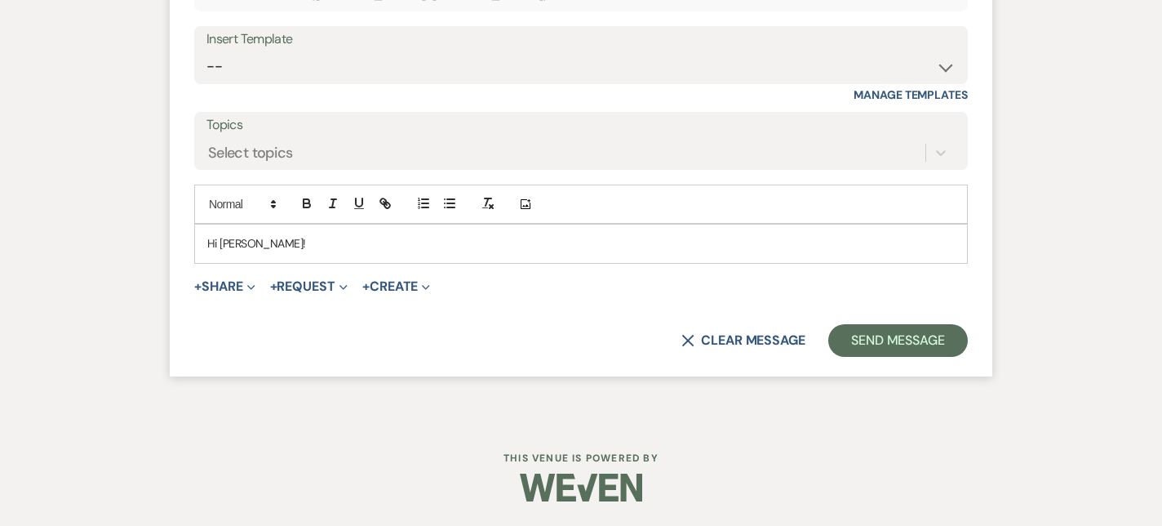
scroll to position [2442, 0]
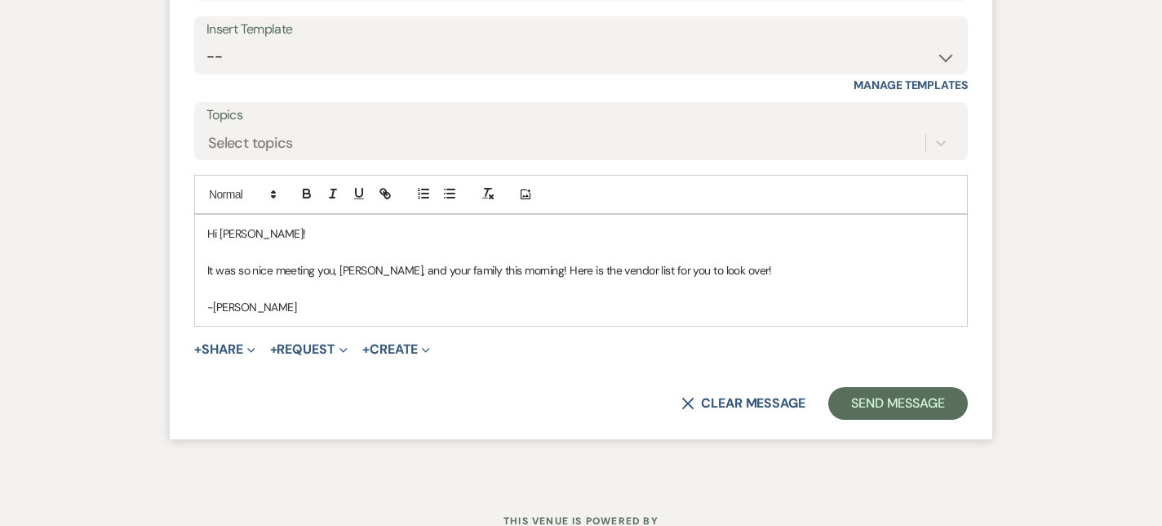
click at [310, 231] on p "Hi [PERSON_NAME]!" at bounding box center [581, 233] width 748 height 18
click at [228, 353] on button "+ Share Expand" at bounding box center [224, 349] width 61 height 13
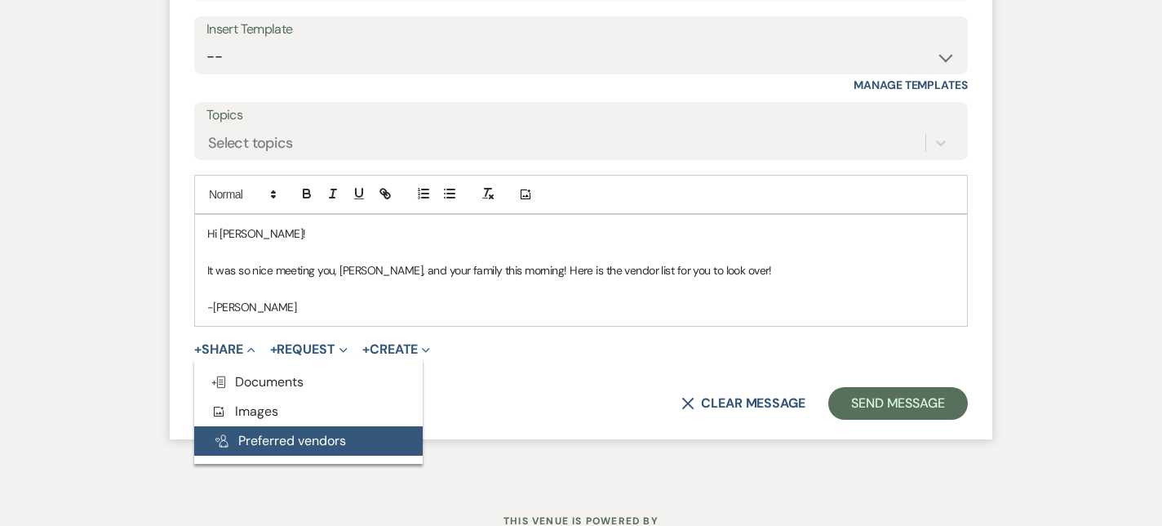
click at [233, 436] on button "Pref Vendors Preferred vendors" at bounding box center [308, 440] width 229 height 29
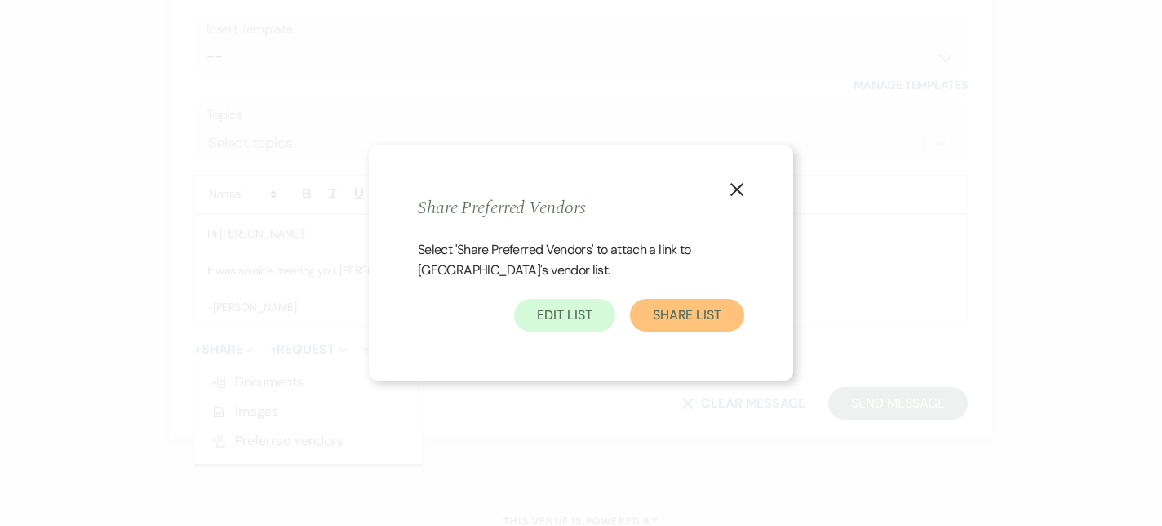
click at [646, 323] on button "Share List" at bounding box center [687, 315] width 114 height 33
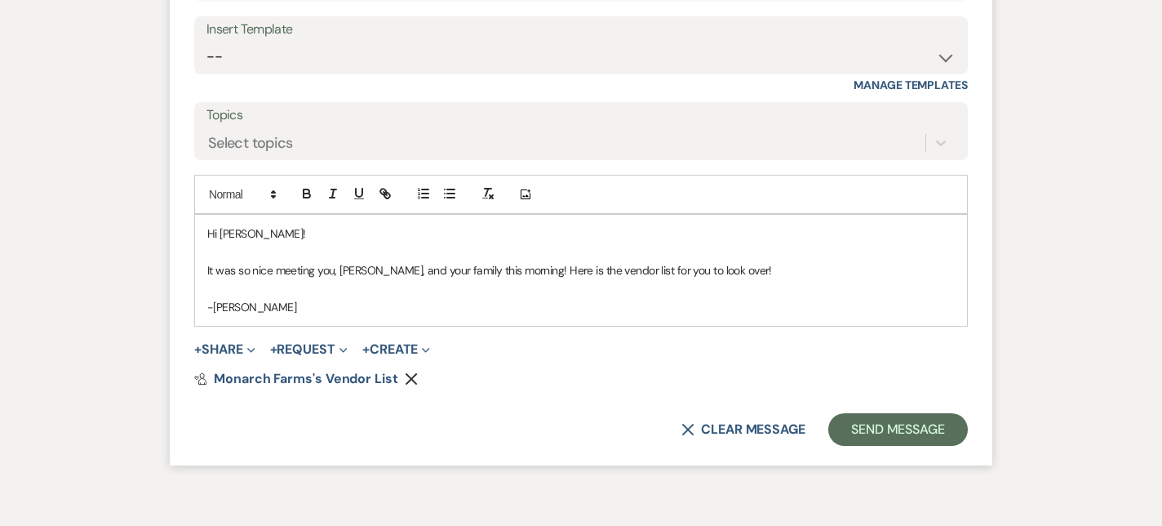
click at [272, 269] on p "It was so nice meeting you, [PERSON_NAME], and your family this morning! Here i…" at bounding box center [581, 270] width 748 height 18
click at [332, 268] on p "It was so nice to meeting you, [PERSON_NAME], and your family this morning! Her…" at bounding box center [581, 270] width 748 height 18
click at [524, 283] on p at bounding box center [581, 288] width 748 height 18
click at [879, 420] on button "Send Message" at bounding box center [898, 429] width 140 height 33
